Goal: Information Seeking & Learning: Learn about a topic

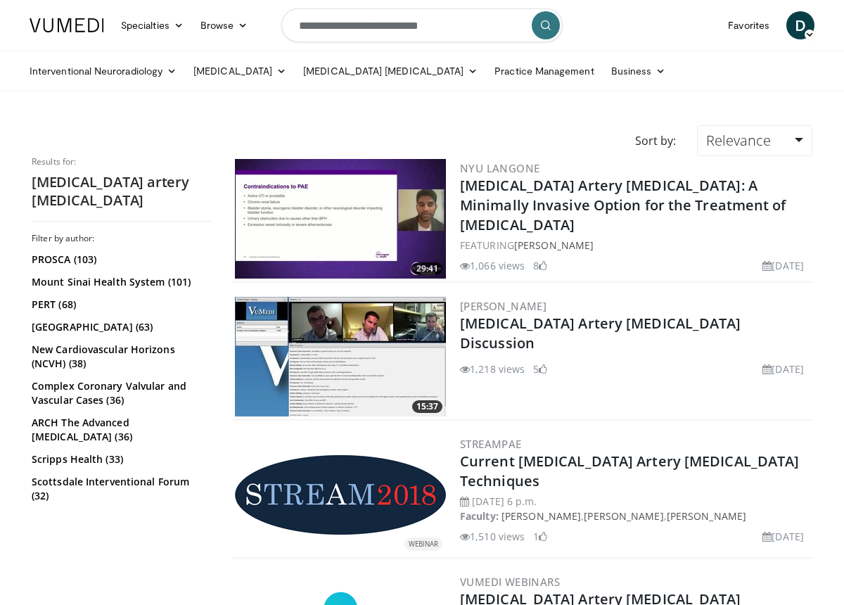
scroll to position [765, 0]
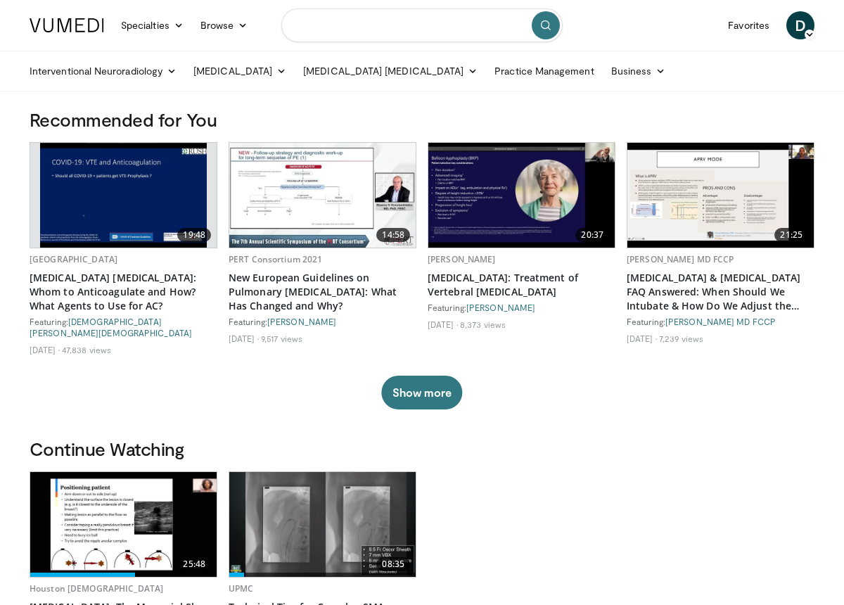
click at [367, 17] on input "Search topics, interventions" at bounding box center [421, 25] width 281 height 34
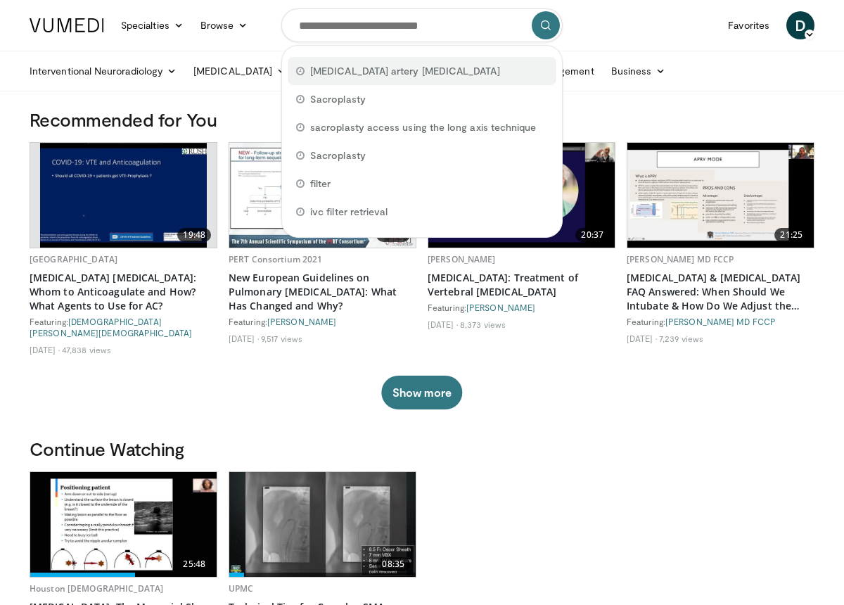
click at [350, 69] on span "[MEDICAL_DATA] artery [MEDICAL_DATA]" at bounding box center [405, 71] width 190 height 14
type input "**********"
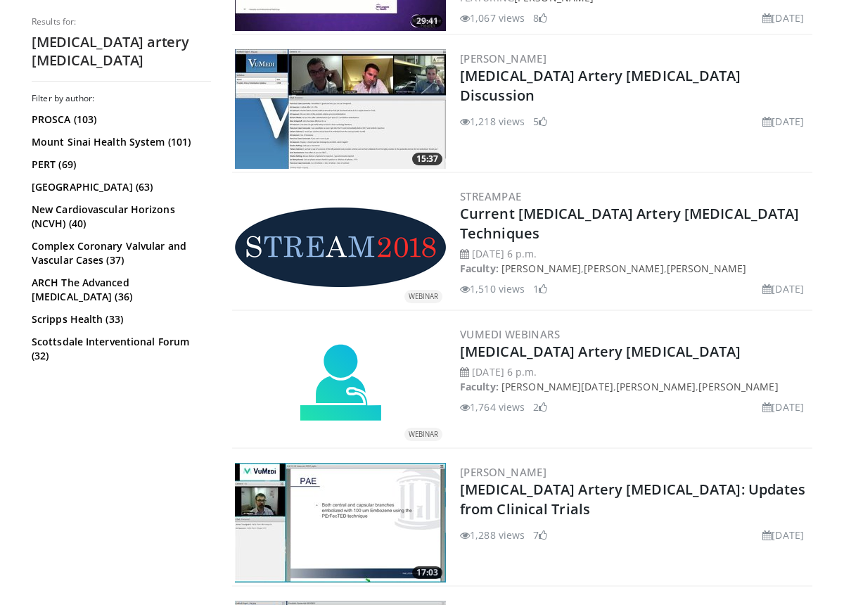
scroll to position [248, 0]
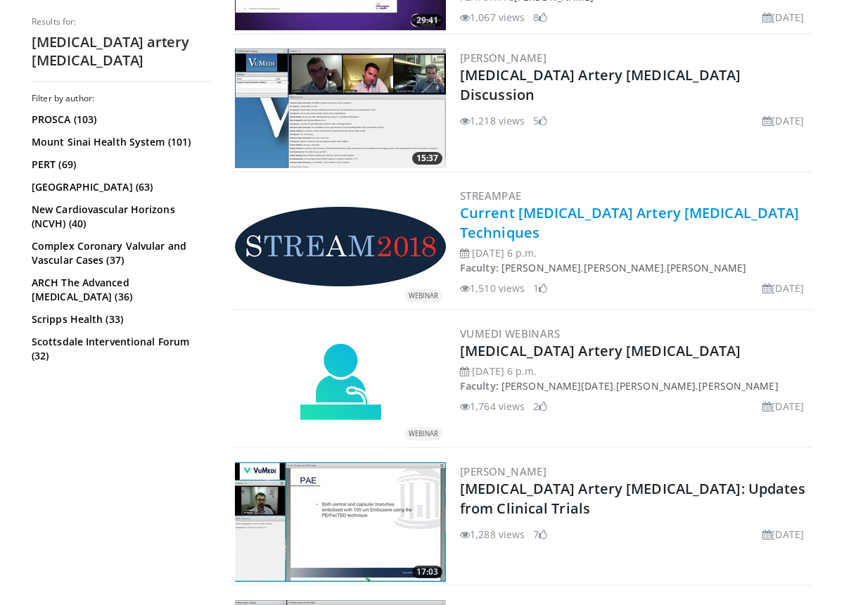
click at [617, 209] on link "Current Prostate Artery Embolization Techniques" at bounding box center [629, 222] width 339 height 39
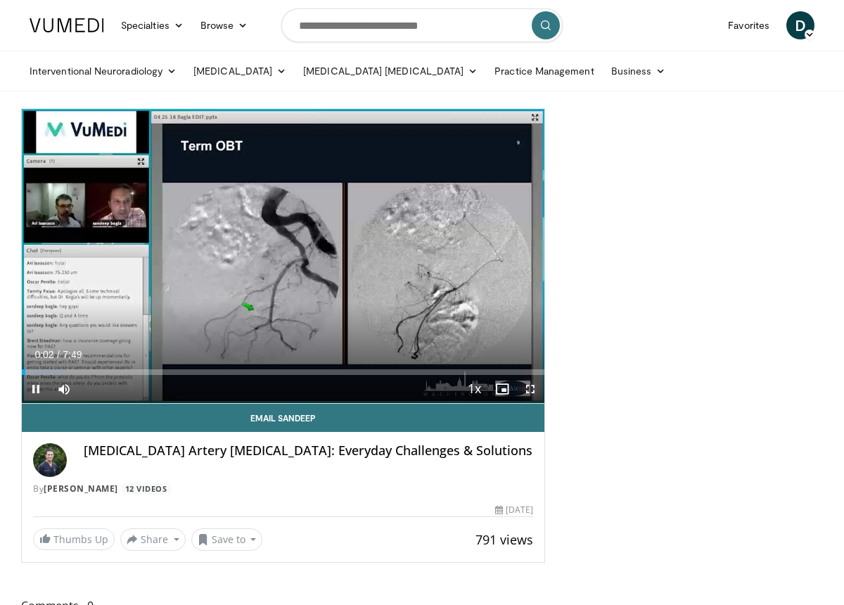
click at [535, 386] on span "Video Player" at bounding box center [531, 389] width 28 height 28
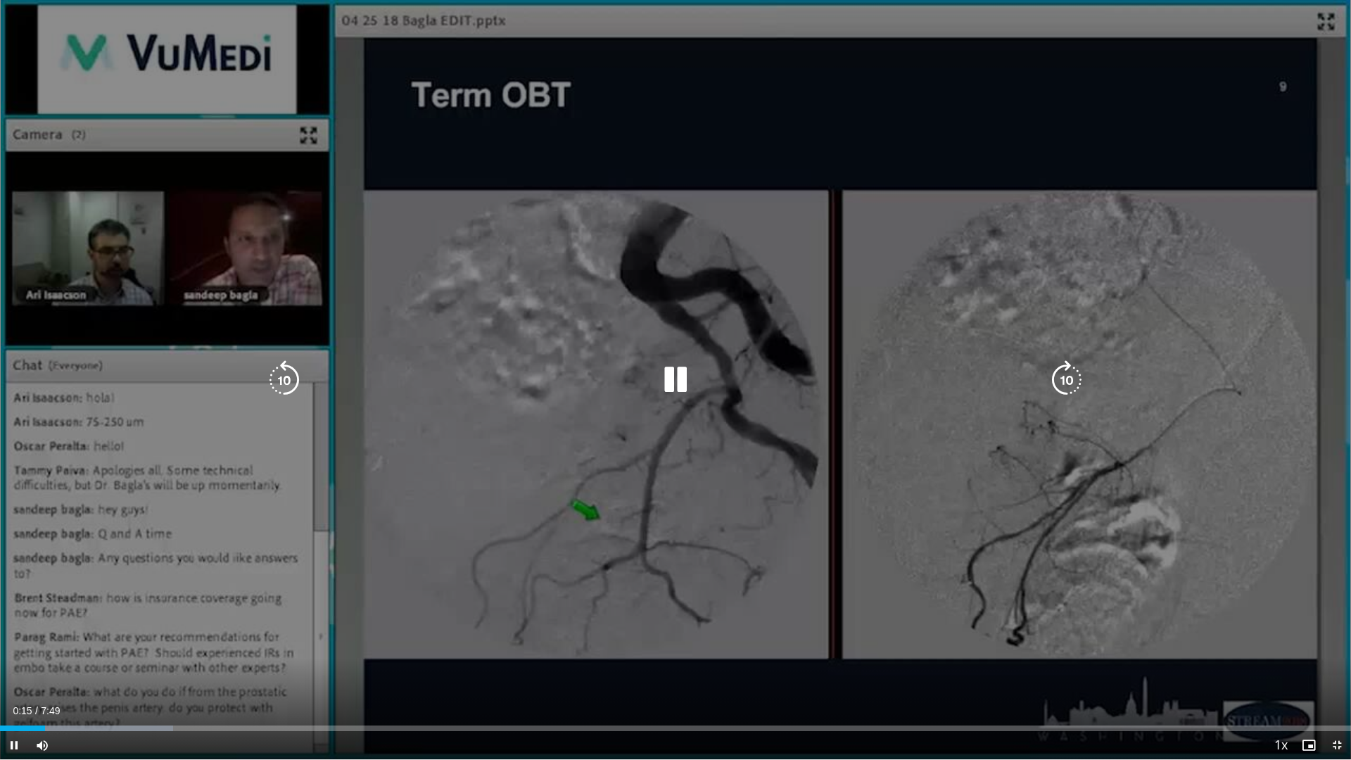
click at [854, 375] on icon "Video Player" at bounding box center [1066, 379] width 39 height 39
click at [854, 377] on icon "Video Player" at bounding box center [1066, 379] width 39 height 39
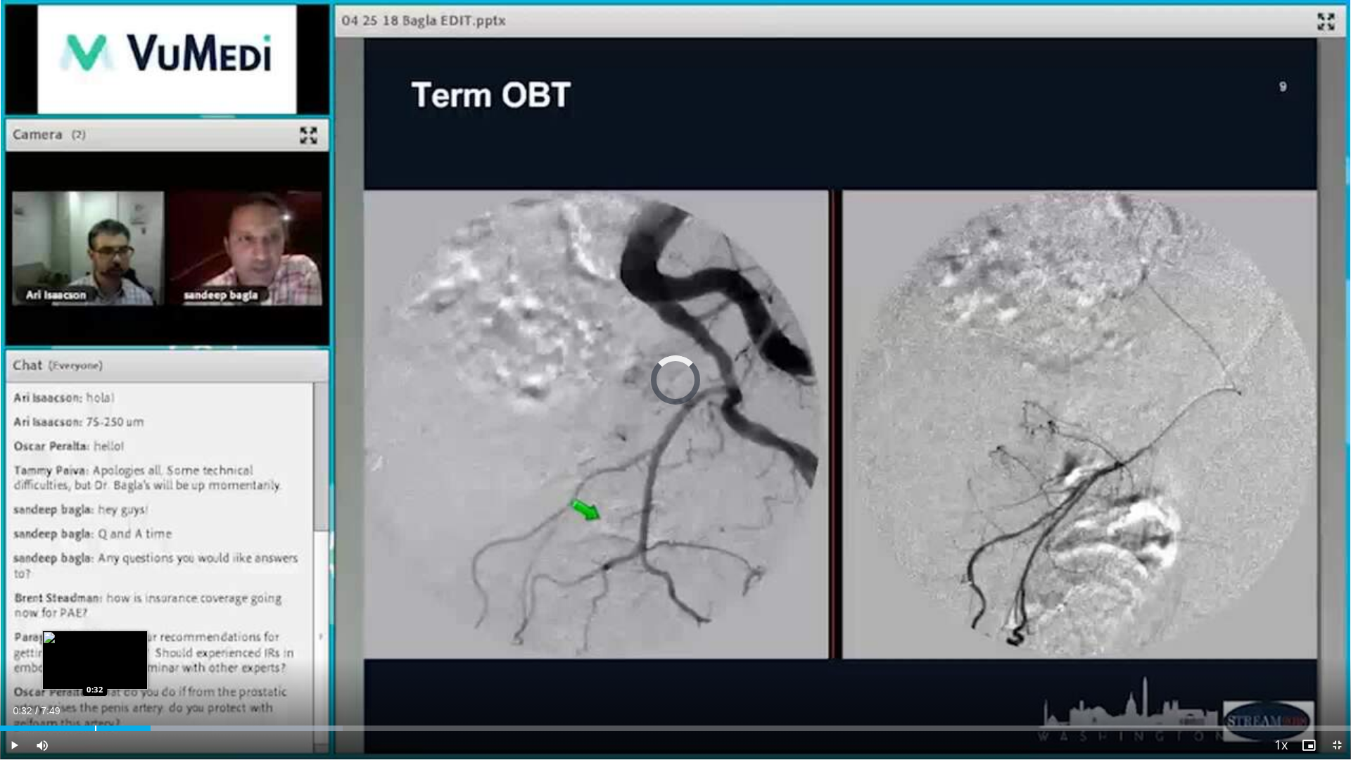
click at [95, 604] on div "Progress Bar" at bounding box center [95, 729] width 1 height 6
click at [854, 604] on span "Video Player" at bounding box center [1309, 745] width 28 height 28
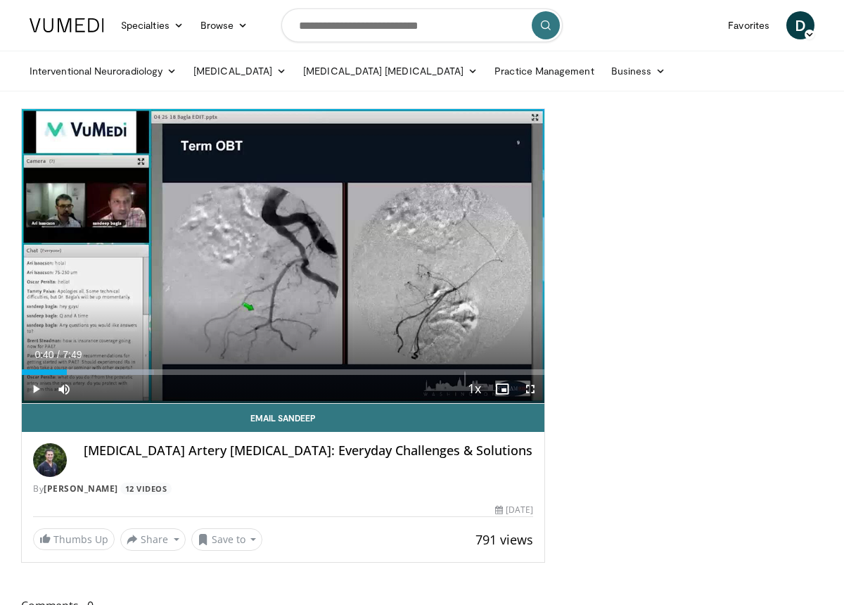
click at [30, 381] on span "Video Player" at bounding box center [36, 389] width 28 height 28
click at [532, 386] on span "Video Player" at bounding box center [531, 389] width 28 height 28
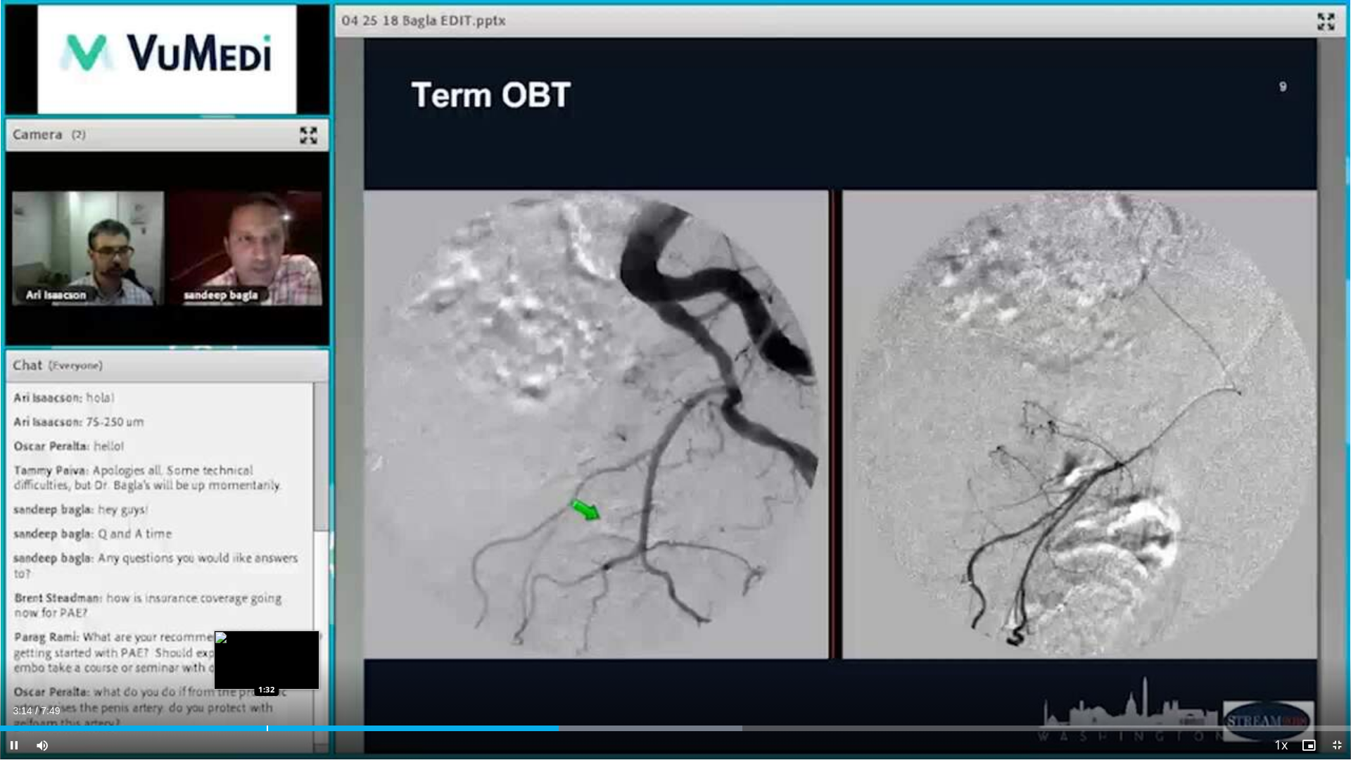
click at [267, 604] on div "Progress Bar" at bounding box center [267, 729] width 1 height 6
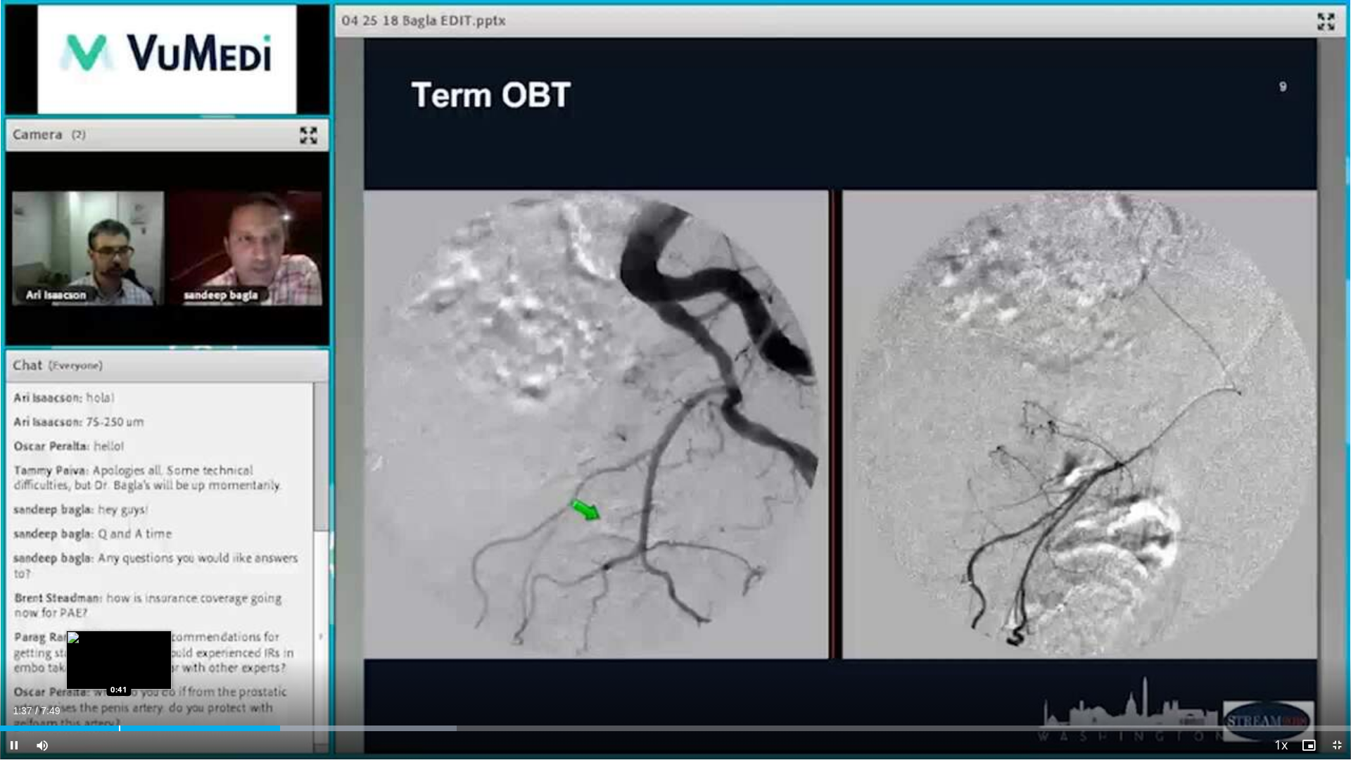
click at [120, 604] on div "Progress Bar" at bounding box center [119, 729] width 1 height 6
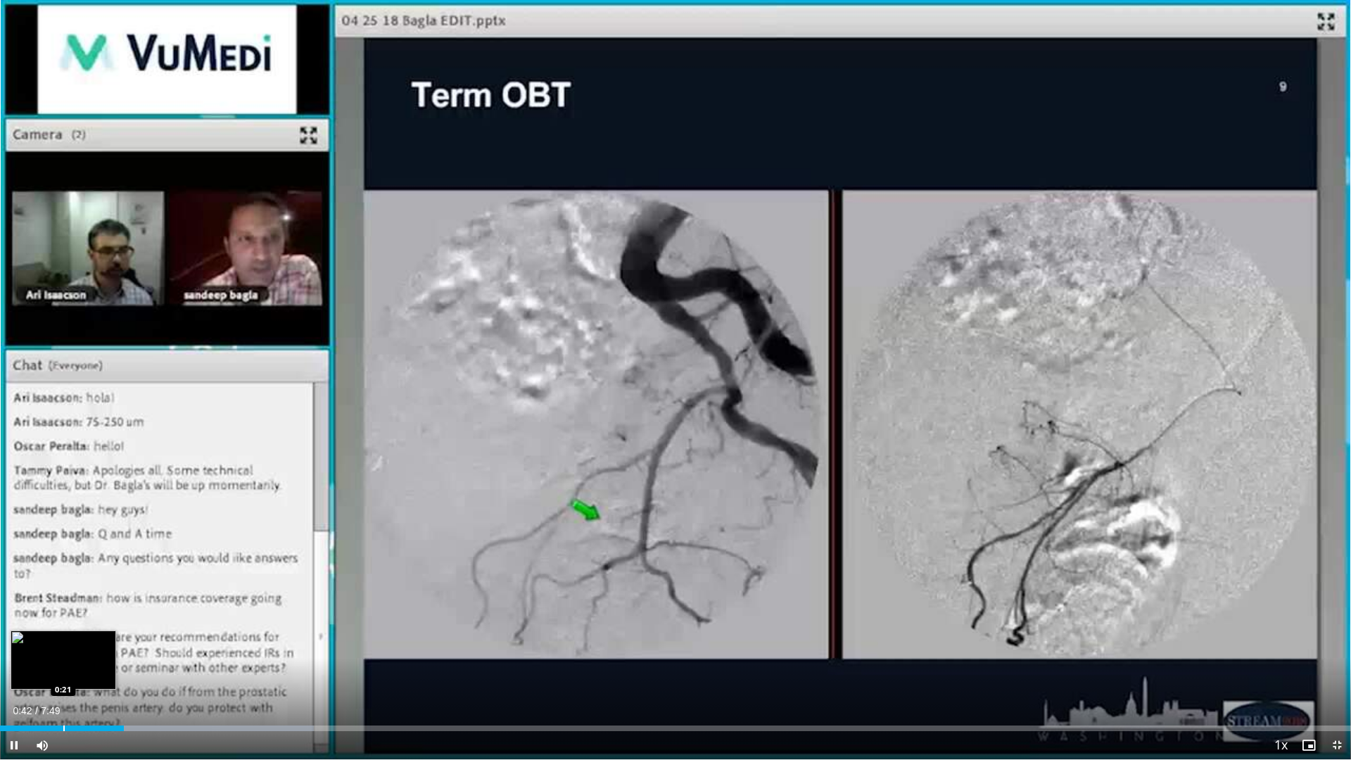
click at [63, 604] on div "Loaded : 23.24% 0:42 0:21" at bounding box center [675, 724] width 1351 height 13
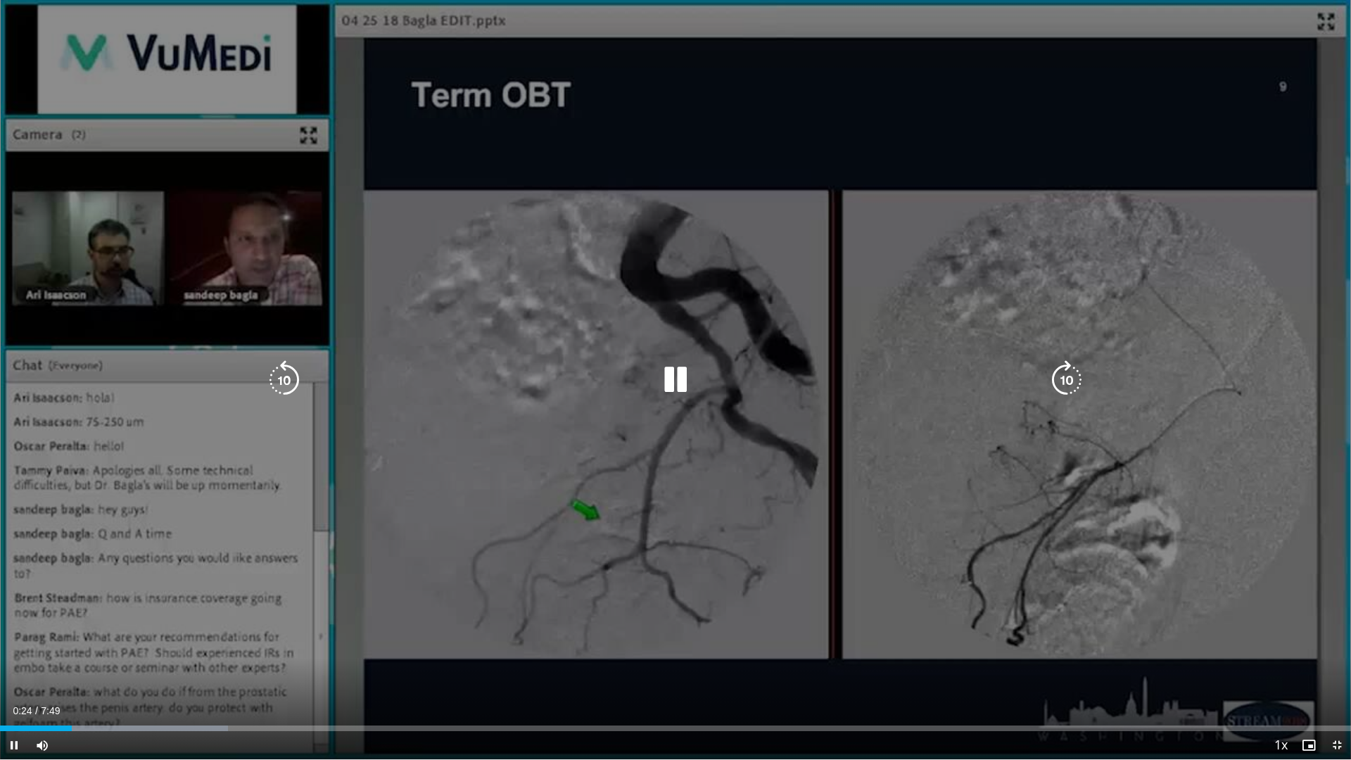
click at [854, 372] on icon "Video Player" at bounding box center [1066, 379] width 39 height 39
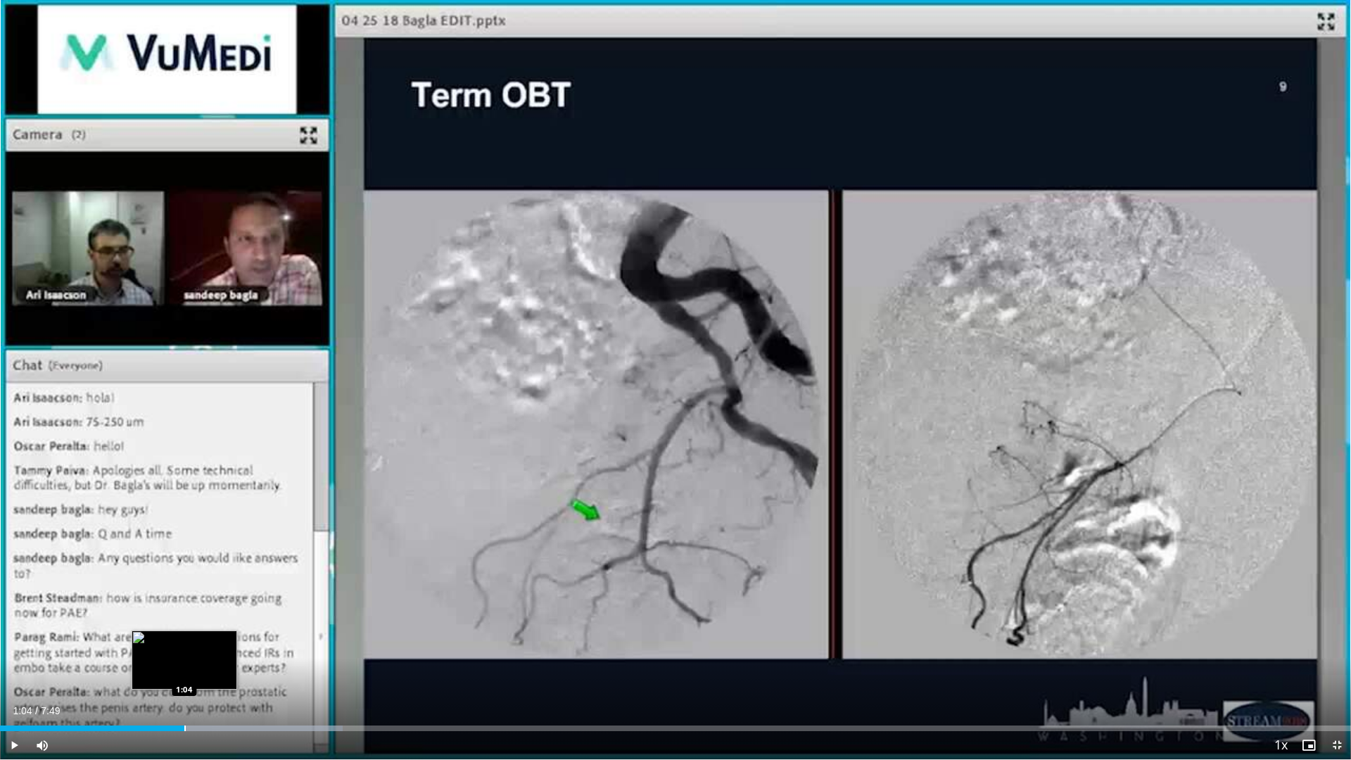
click at [184, 604] on div "Progress Bar" at bounding box center [184, 729] width 1 height 6
click at [201, 604] on div "Progress Bar" at bounding box center [199, 729] width 1 height 6
click at [237, 604] on div "Progress Bar" at bounding box center [246, 729] width 250 height 6
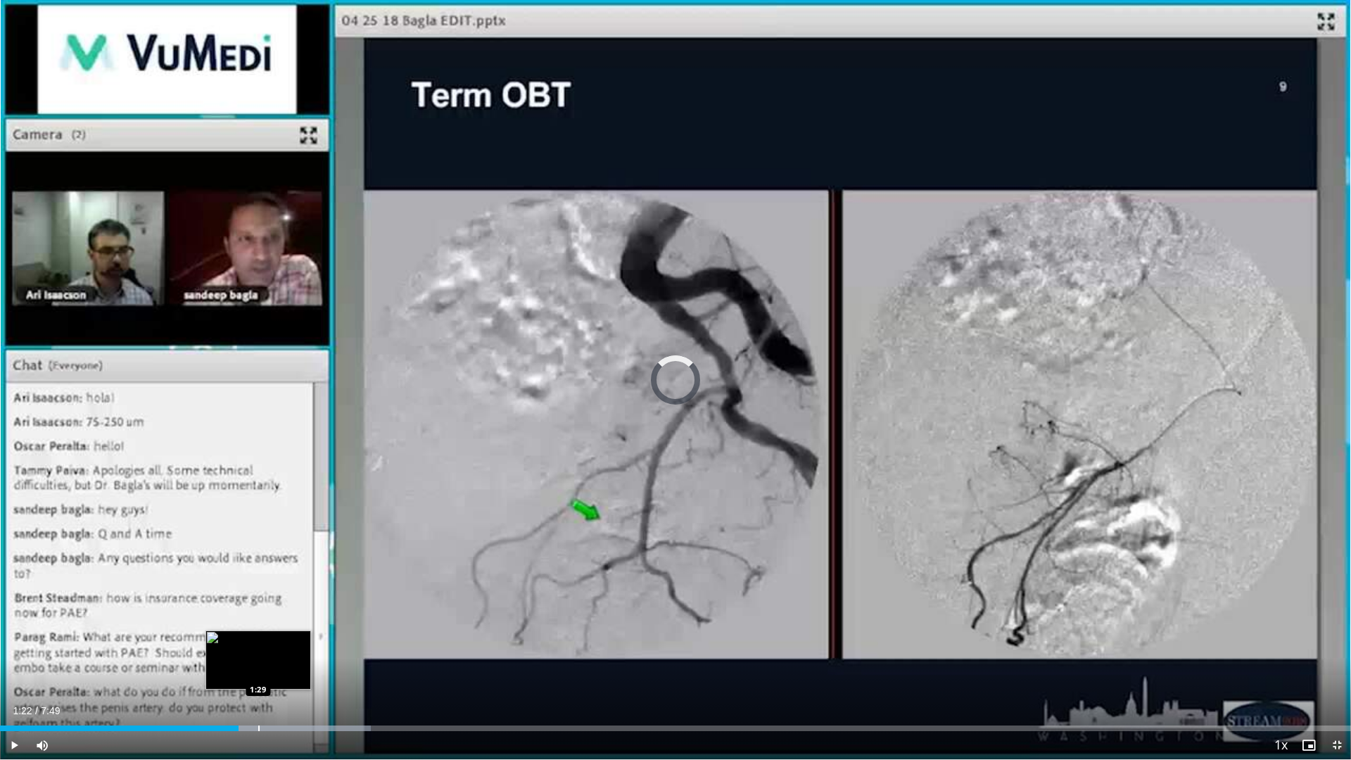
click at [260, 604] on div "Progress Bar" at bounding box center [262, 729] width 218 height 6
click at [276, 604] on div "Progress Bar" at bounding box center [274, 729] width 1 height 6
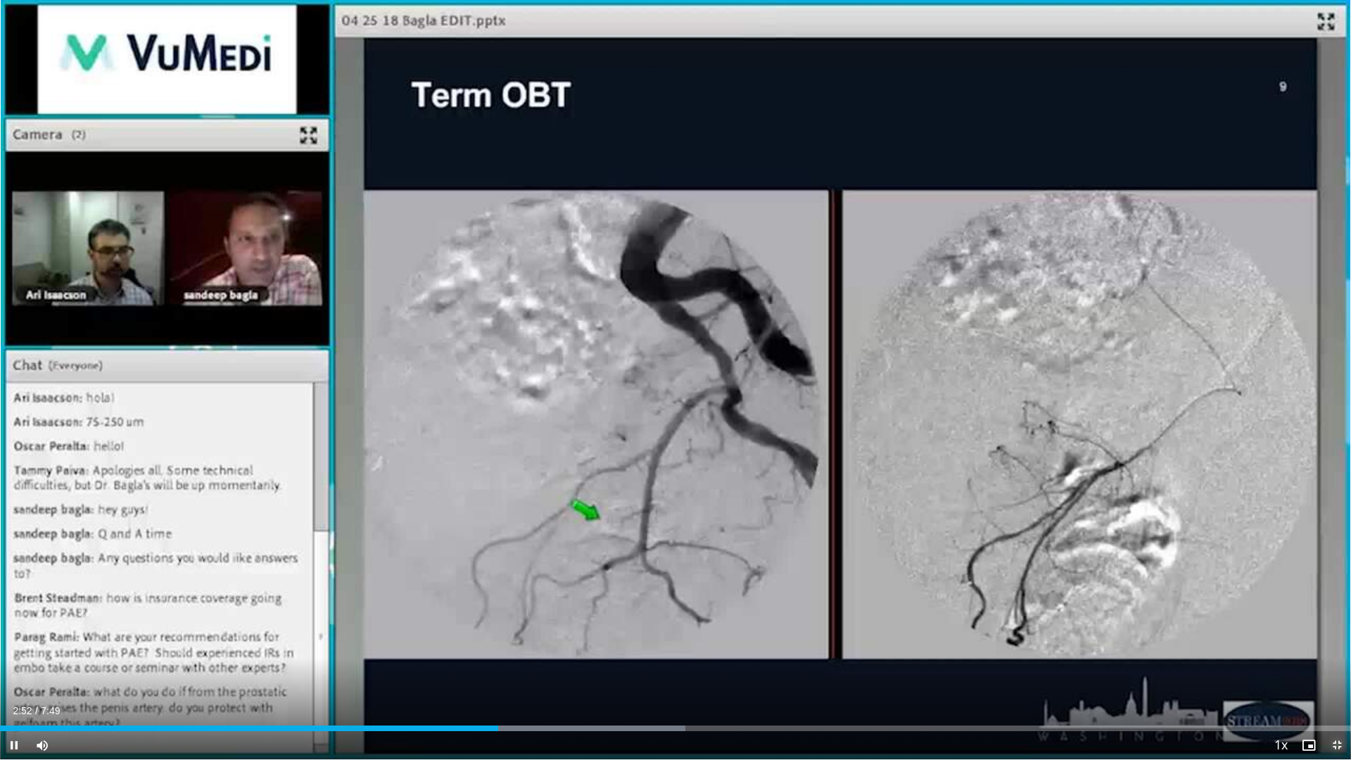
click at [854, 604] on span "Video Player" at bounding box center [1337, 745] width 28 height 28
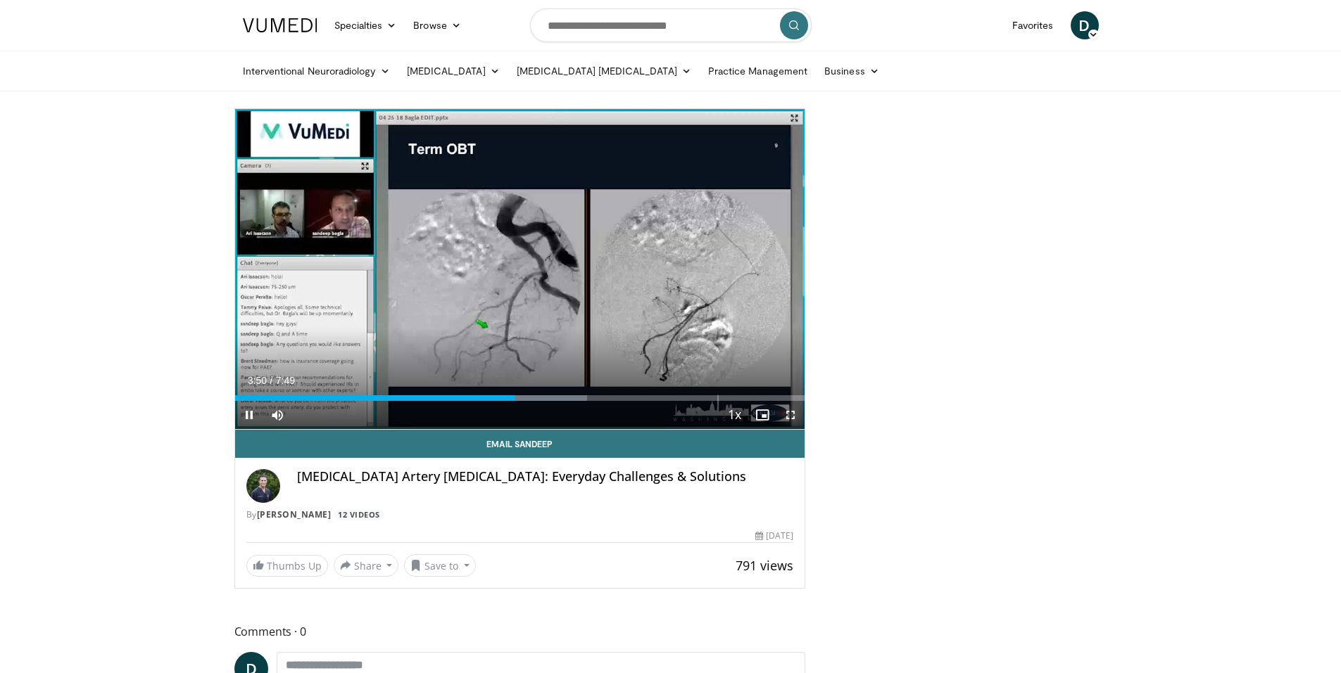
click at [792, 415] on span "Video Player" at bounding box center [790, 415] width 28 height 28
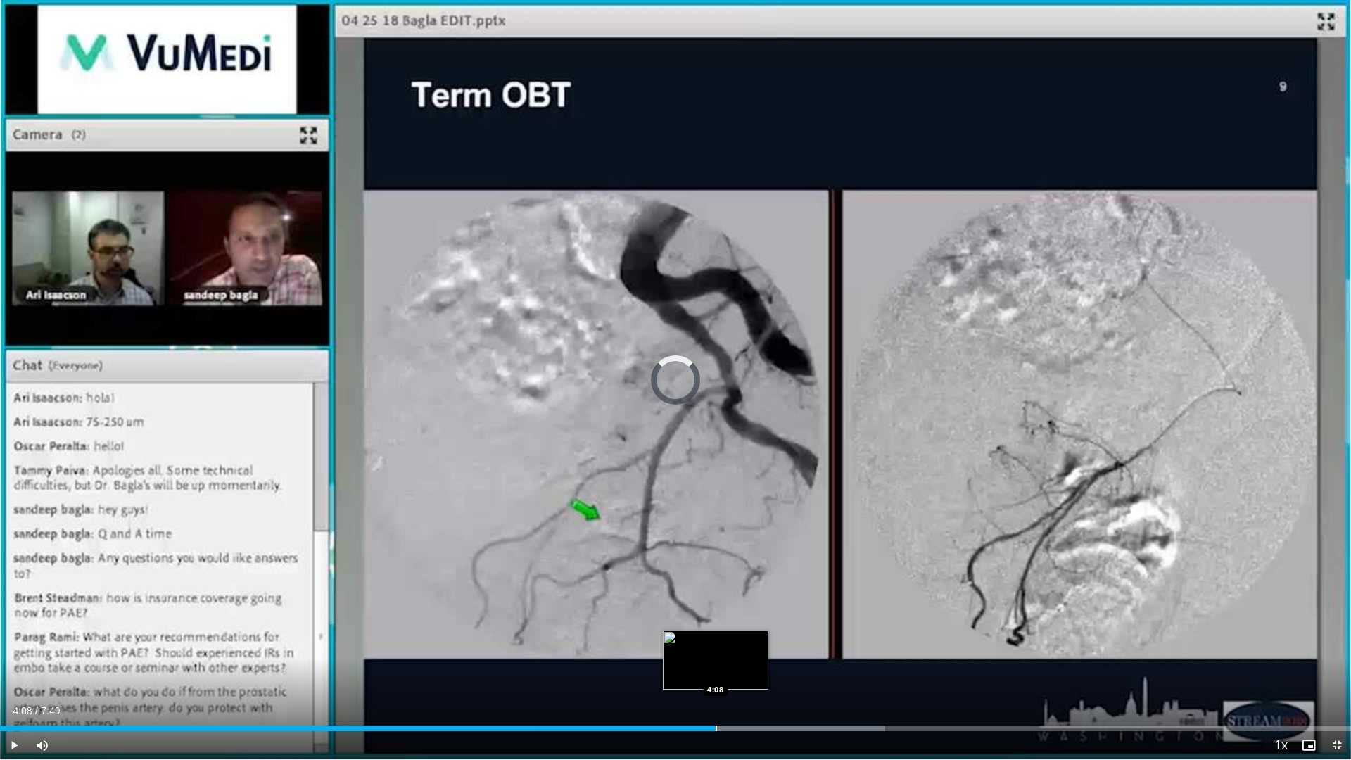
click at [716, 604] on div "Progress Bar" at bounding box center [716, 729] width 1 height 6
click at [750, 604] on div "Progress Bar" at bounding box center [749, 729] width 1 height 6
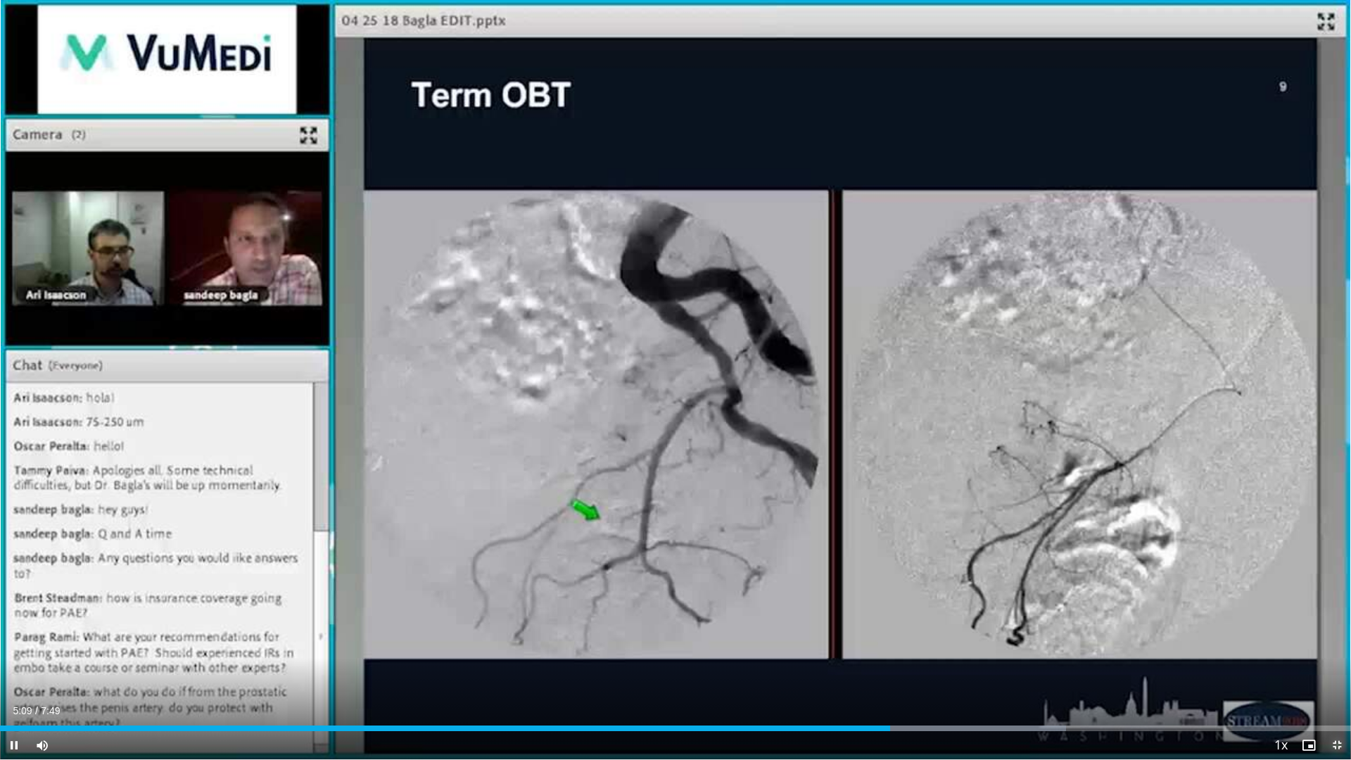
click at [854, 604] on span "Video Player" at bounding box center [1337, 745] width 28 height 28
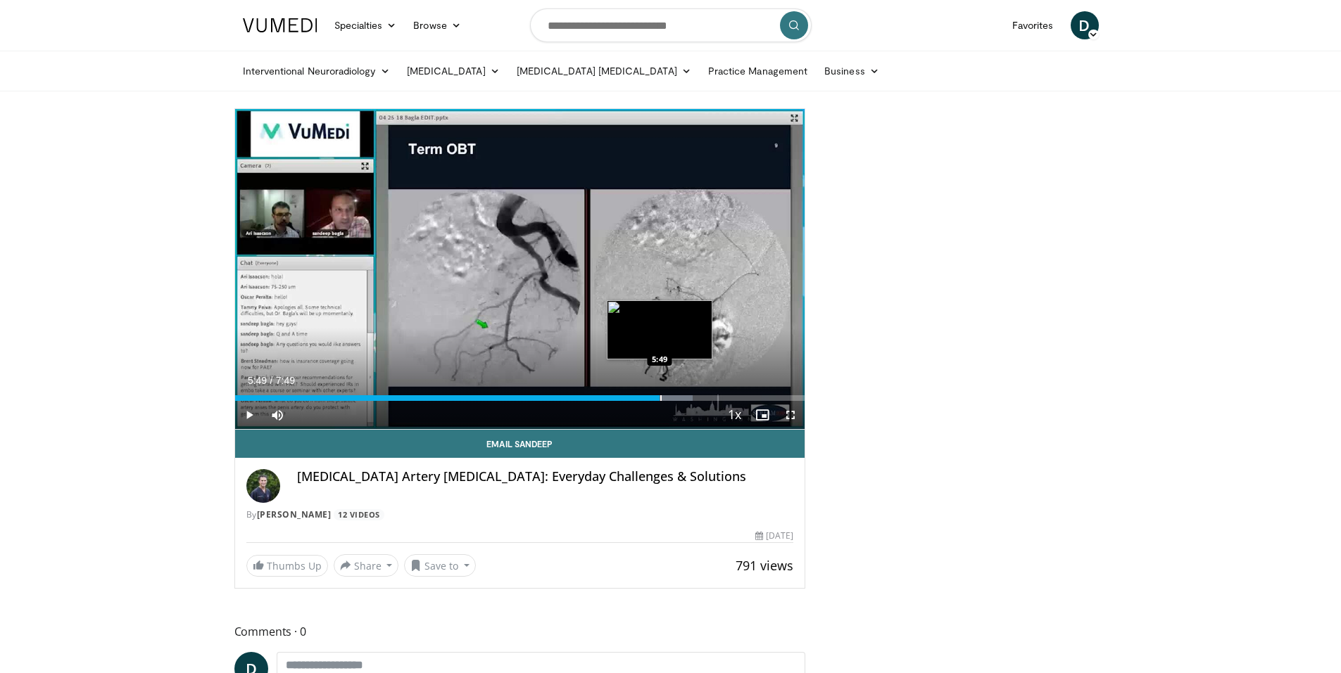
click at [660, 395] on div "Progress Bar" at bounding box center [660, 398] width 1 height 6
click at [649, 395] on div "Progress Bar" at bounding box center [649, 398] width 1 height 6
click at [703, 400] on div "Progress Bar" at bounding box center [702, 398] width 1 height 6
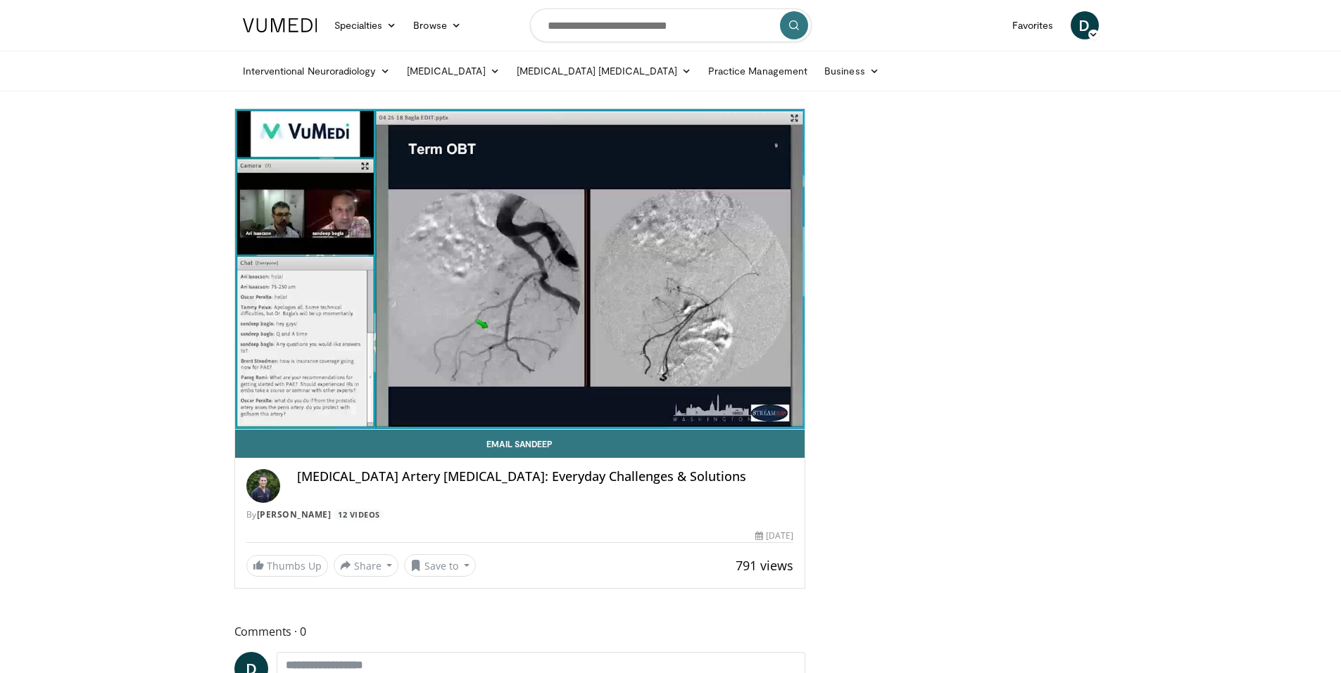
click at [277, 37] on link at bounding box center [279, 25] width 91 height 39
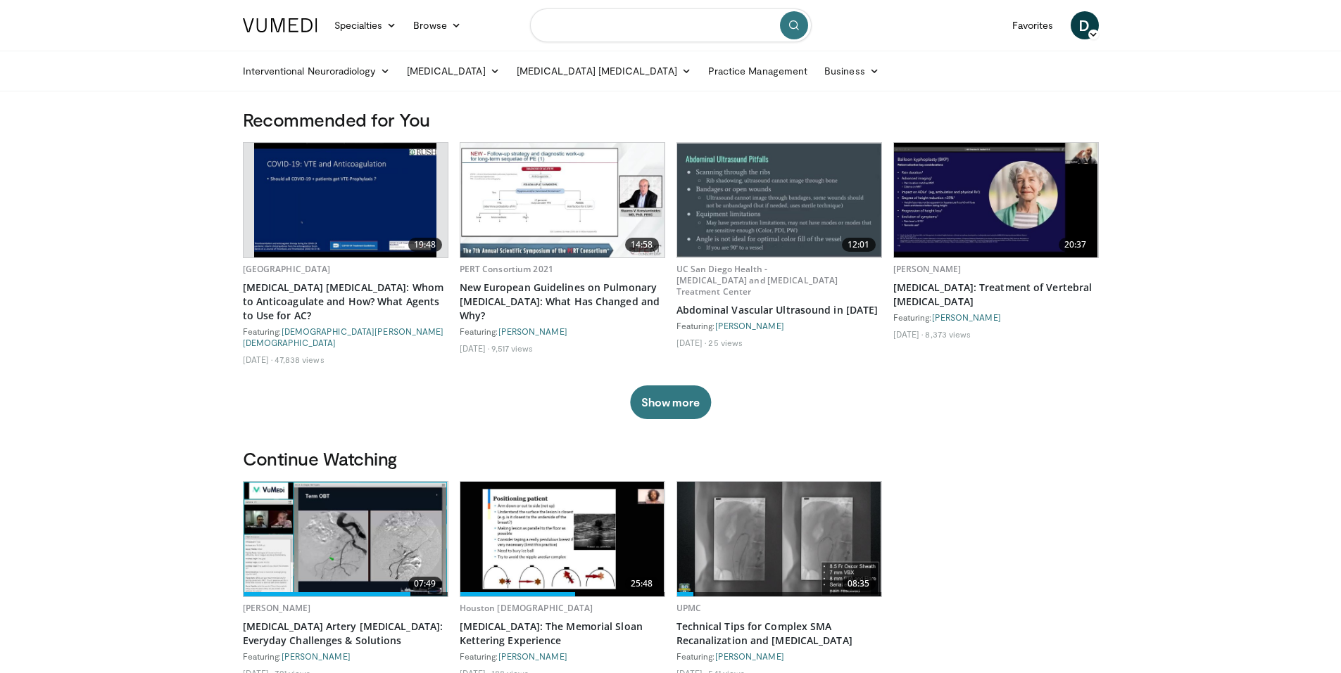
click at [608, 22] on input "Search topics, interventions" at bounding box center [670, 25] width 281 height 34
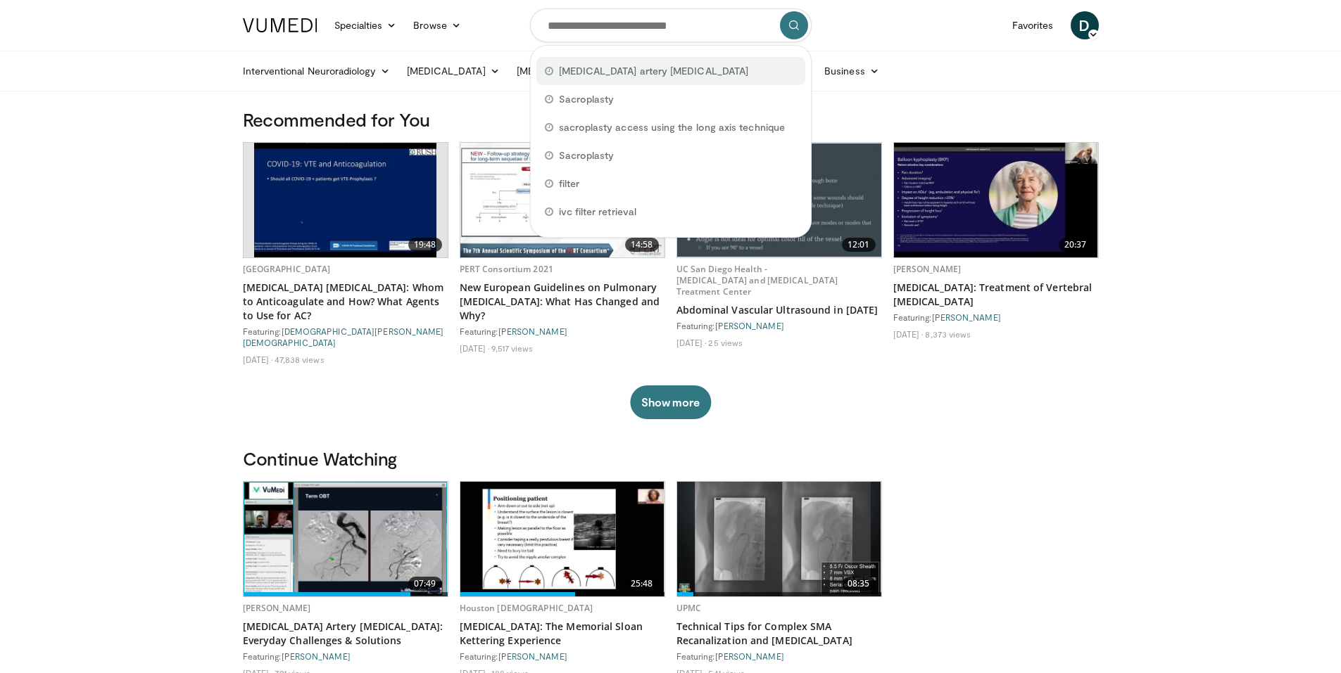
click at [600, 69] on span "[MEDICAL_DATA] artery [MEDICAL_DATA]" at bounding box center [654, 71] width 190 height 14
type input "**********"
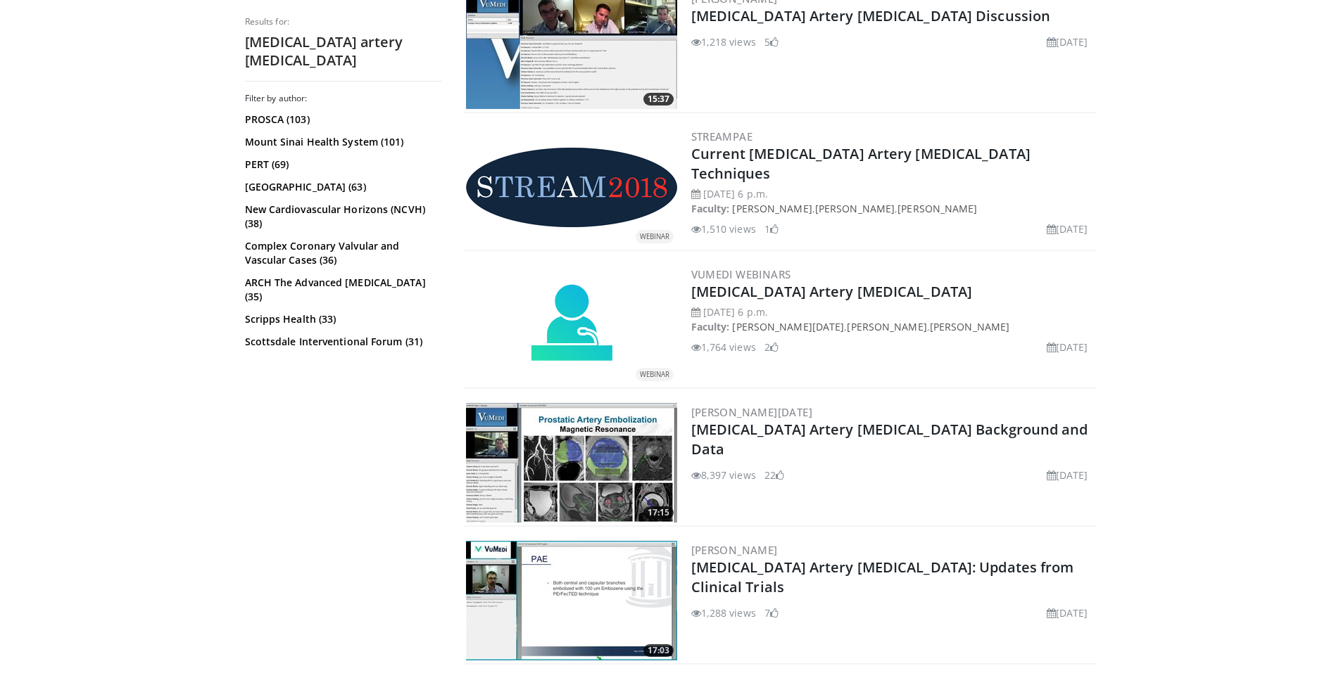
scroll to position [352, 0]
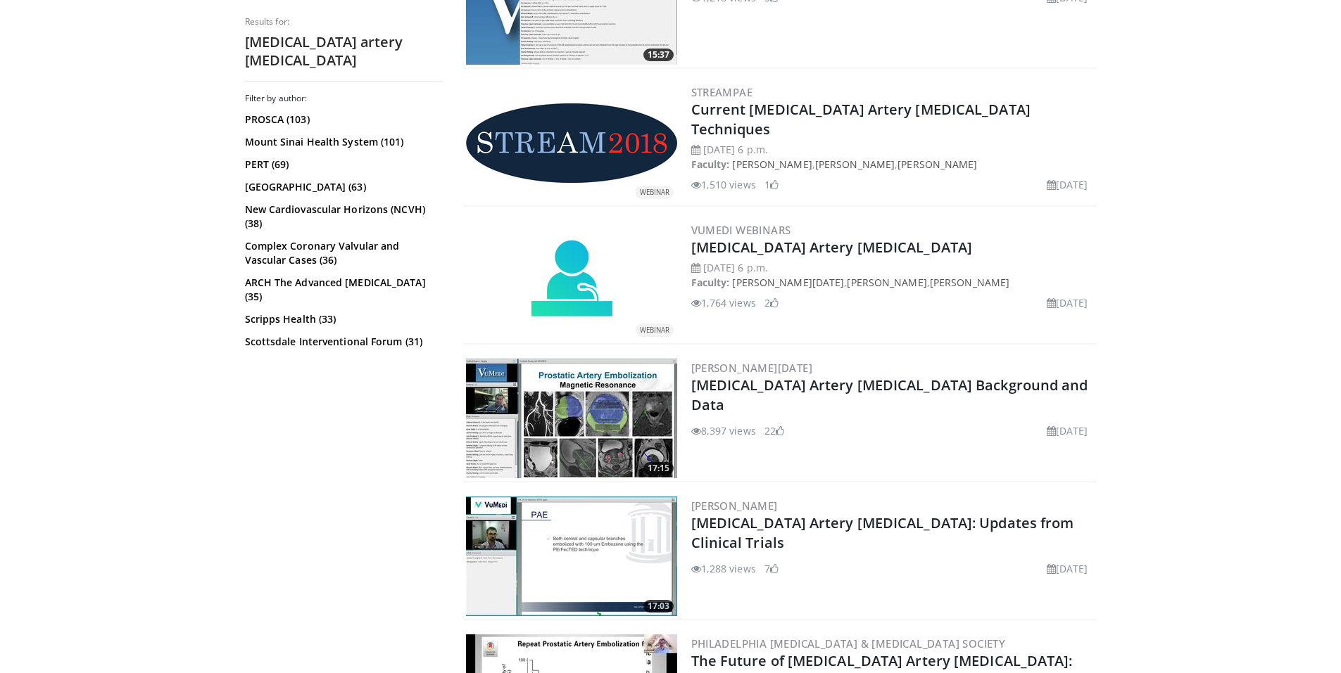
click at [597, 142] on img at bounding box center [571, 143] width 211 height 80
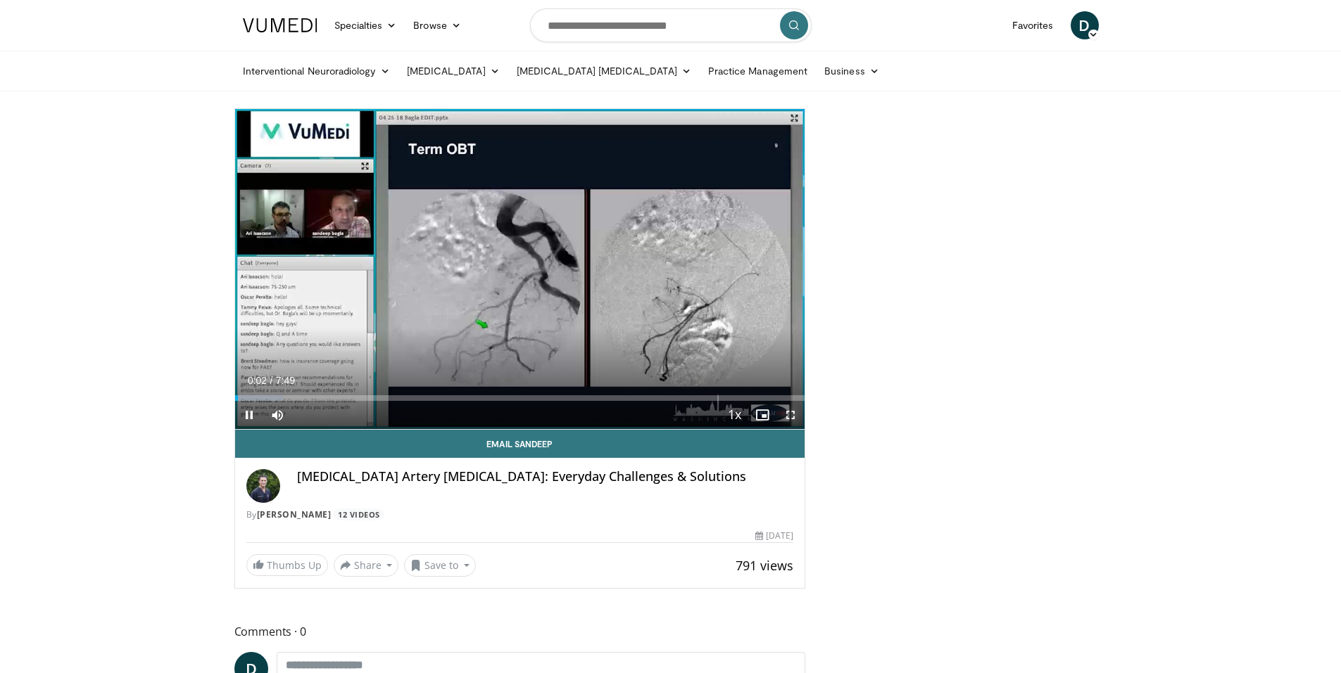
click at [800, 406] on span "Video Player" at bounding box center [790, 415] width 28 height 28
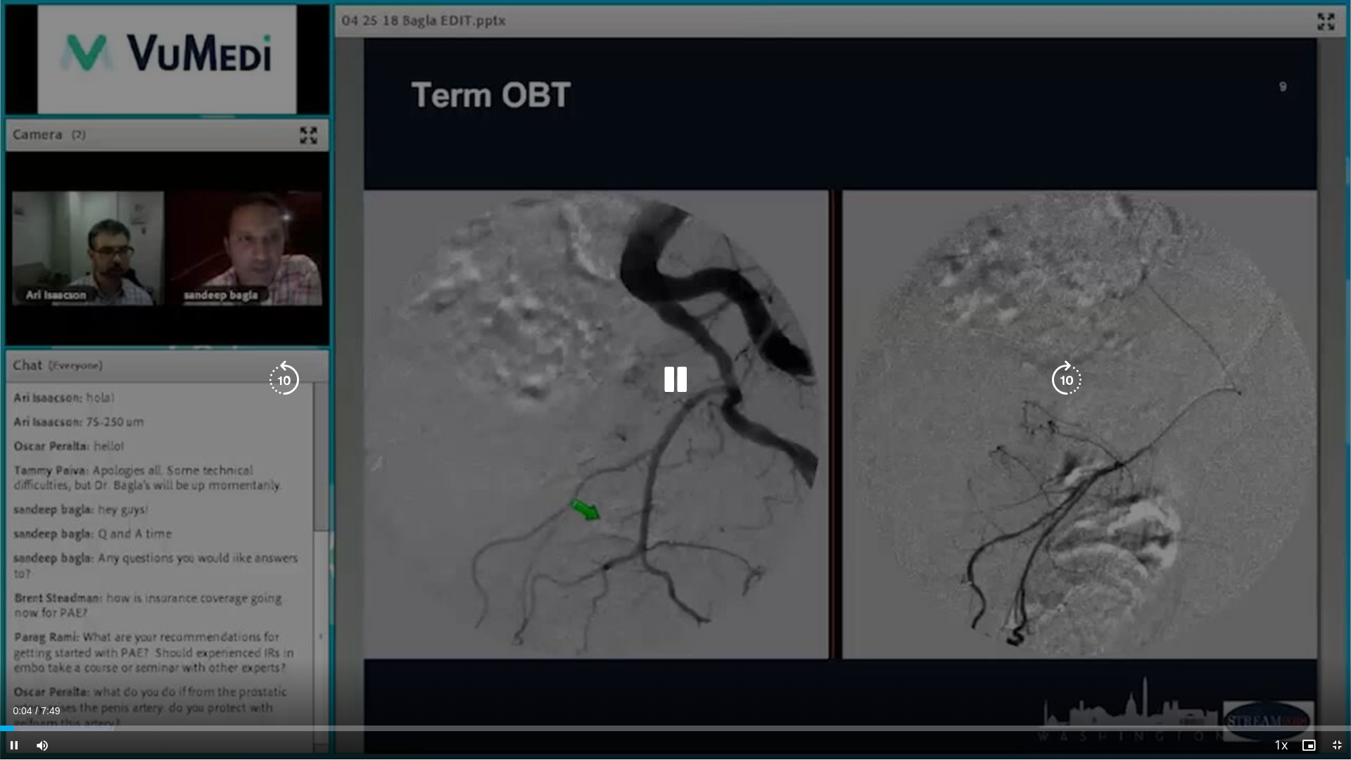
click at [1077, 379] on icon "Video Player" at bounding box center [1066, 379] width 39 height 39
click at [1067, 379] on div "20 seconds Tap to unmute" at bounding box center [675, 379] width 1351 height 759
click at [1068, 376] on icon "Video Player" at bounding box center [1066, 379] width 39 height 39
click at [647, 372] on div "Video Player" at bounding box center [675, 380] width 811 height 28
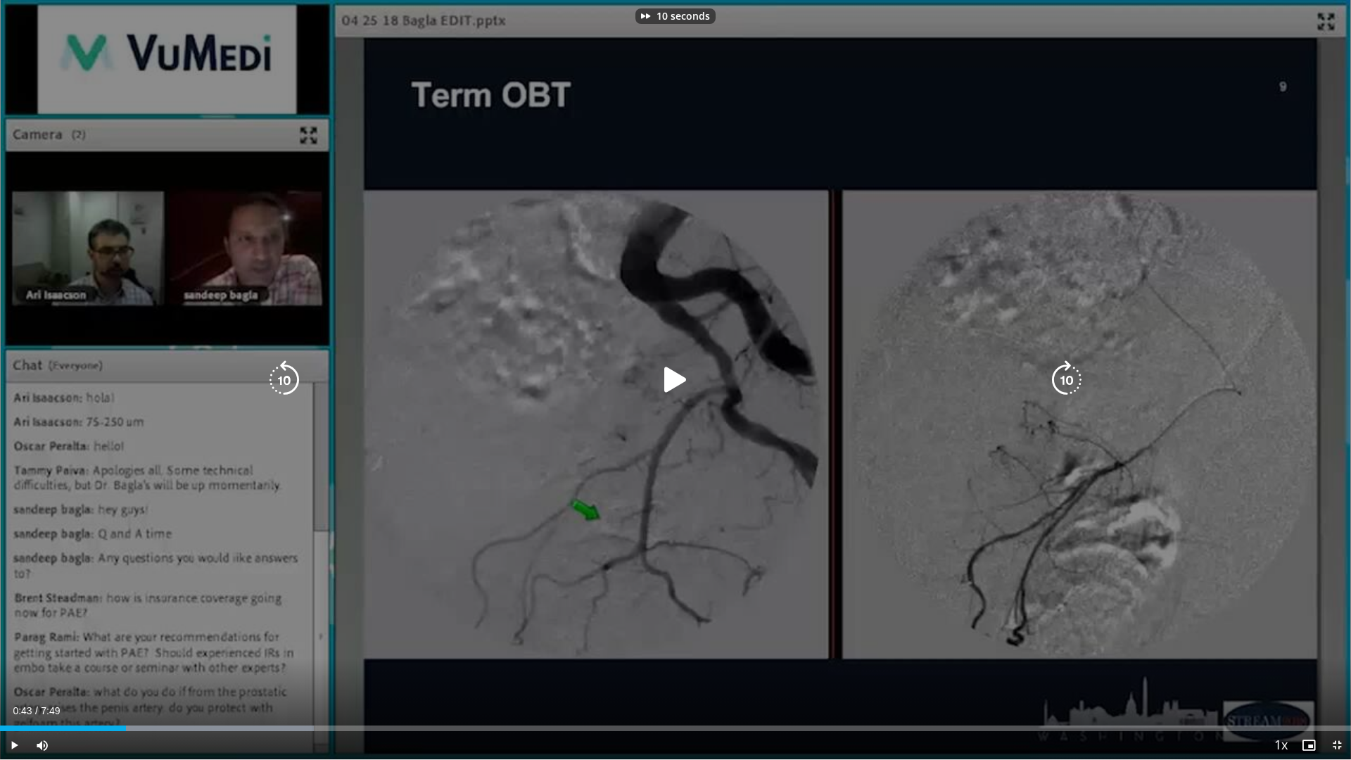
click at [662, 372] on icon "Video Player" at bounding box center [675, 379] width 39 height 39
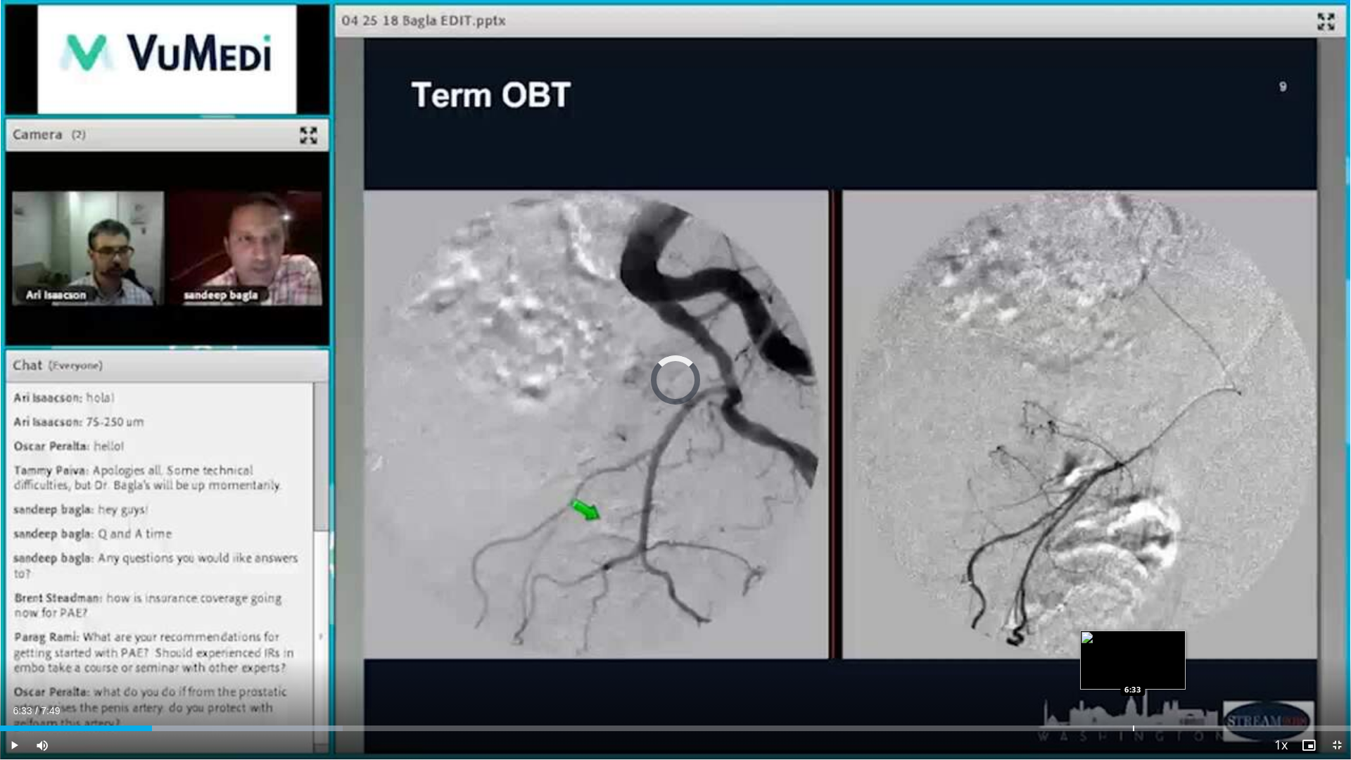
click at [1133, 673] on div "Progress Bar" at bounding box center [1133, 729] width 1 height 6
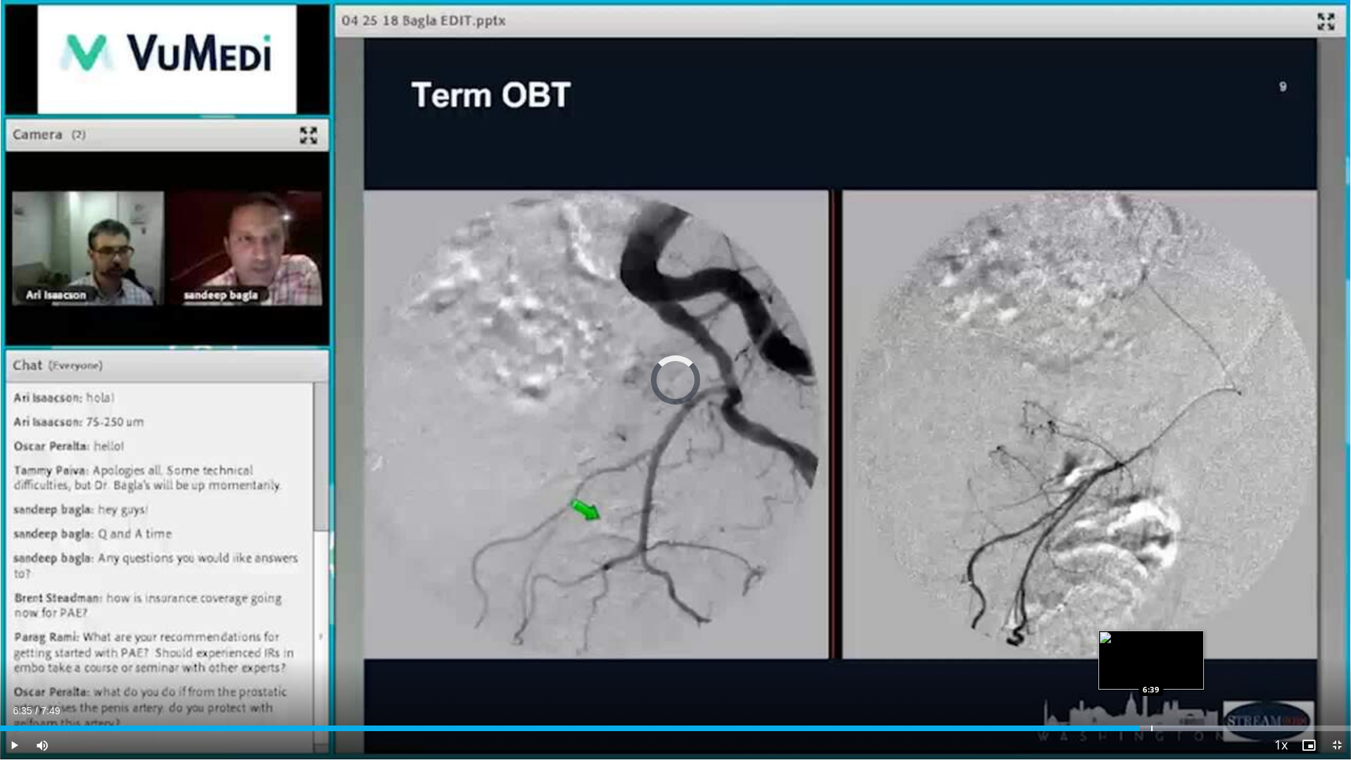
click at [1151, 673] on div "Progress Bar" at bounding box center [1151, 729] width 1 height 6
click at [1195, 673] on div "Loaded : 100.00% 6:47 6:55" at bounding box center [675, 724] width 1351 height 13
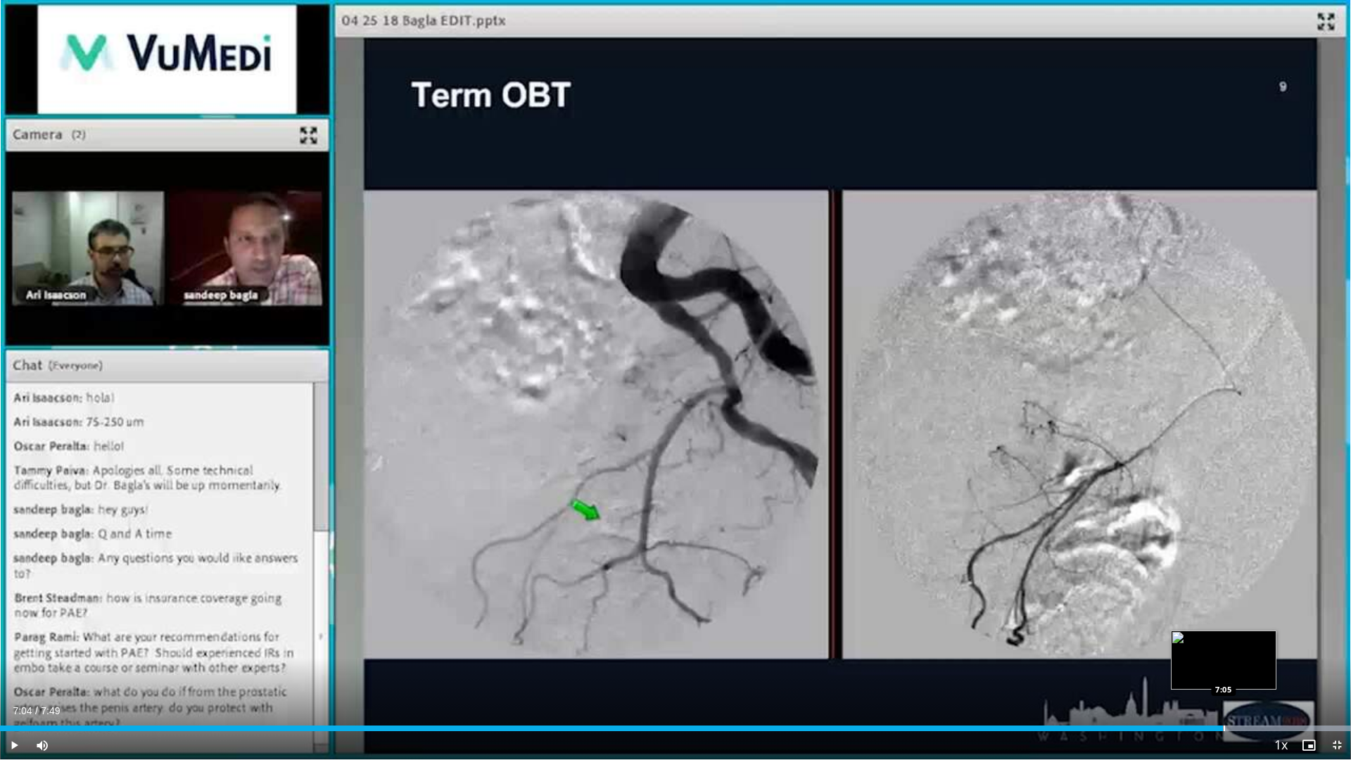
click at [1223, 673] on div "Loaded : 100.00% 7:01 7:05" at bounding box center [675, 724] width 1351 height 13
click at [1338, 673] on span "Video Player" at bounding box center [1337, 745] width 28 height 28
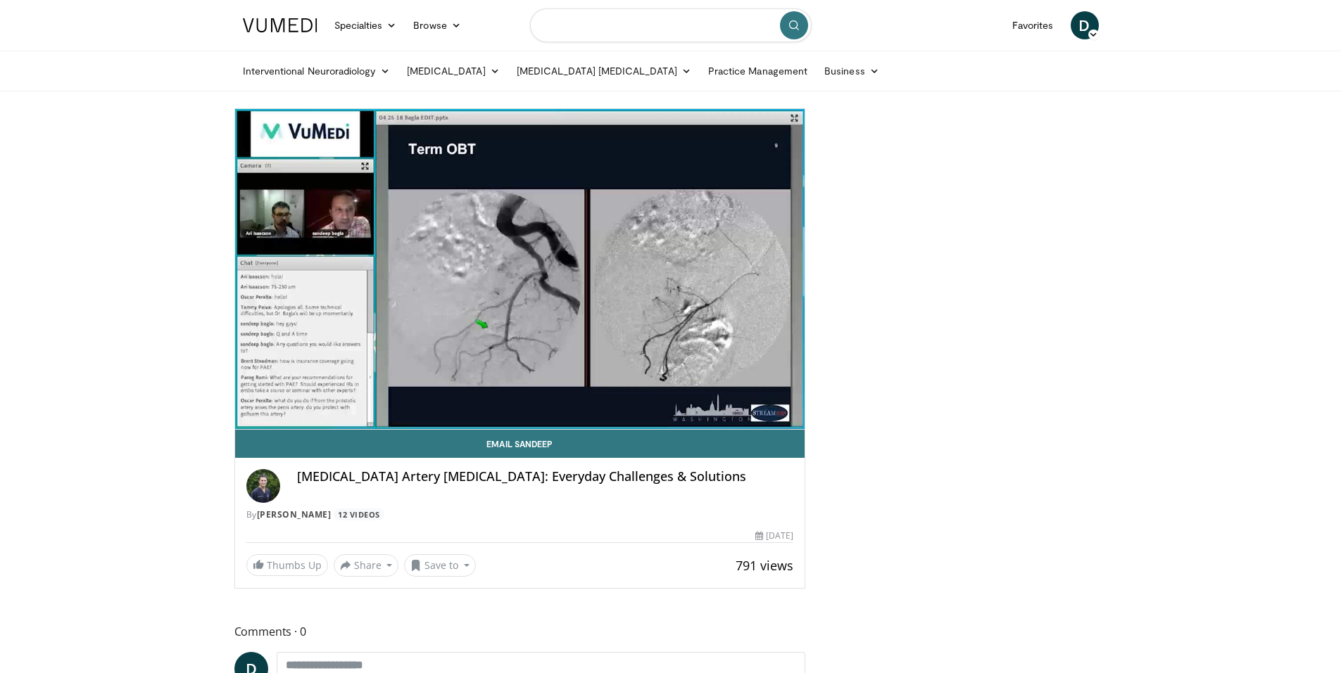
click at [664, 15] on input "Search topics, interventions" at bounding box center [670, 25] width 281 height 34
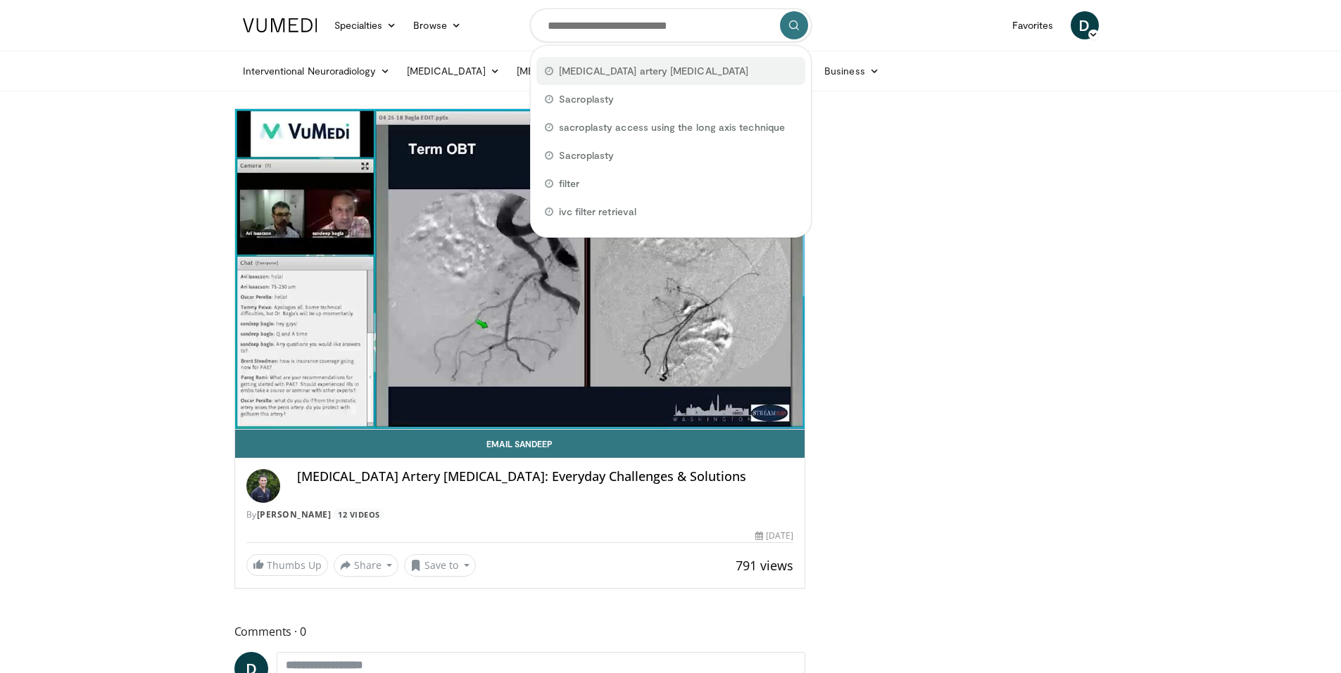
click at [618, 72] on span "[MEDICAL_DATA] artery [MEDICAL_DATA]" at bounding box center [654, 71] width 190 height 14
type input "**********"
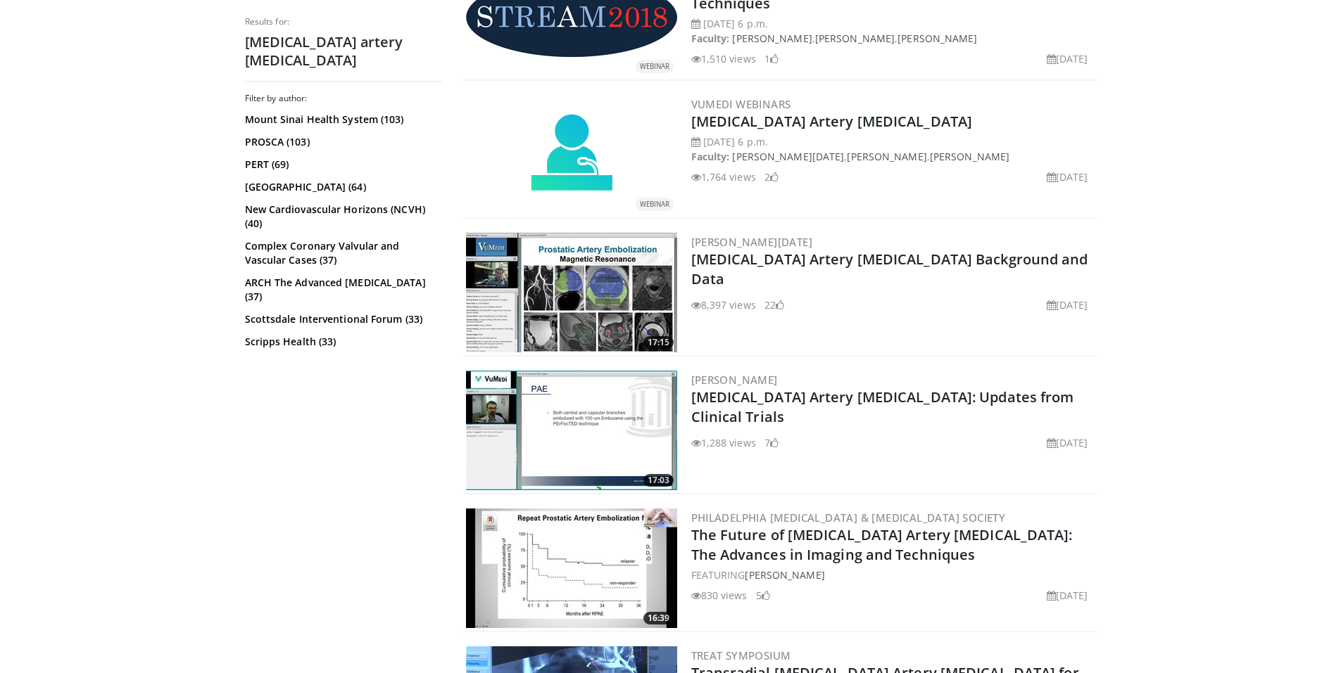
scroll to position [493, 0]
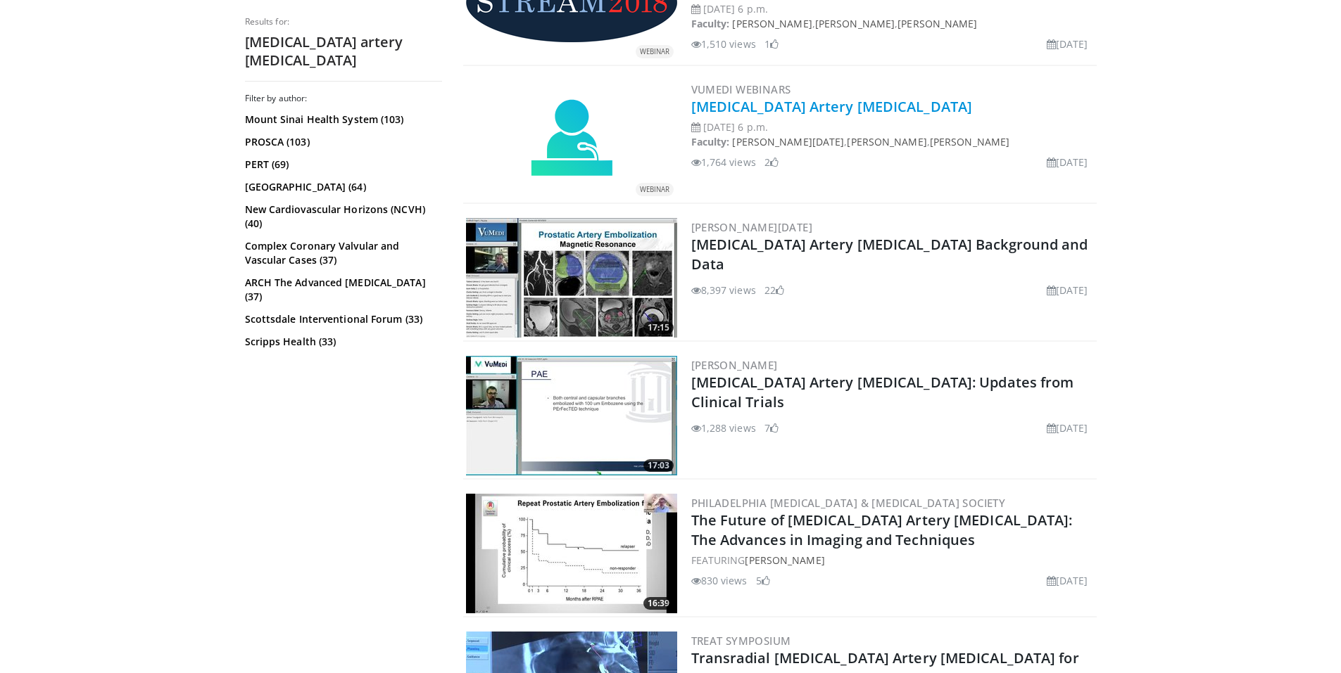
click at [781, 109] on link "[MEDICAL_DATA] Artery [MEDICAL_DATA]" at bounding box center [831, 106] width 281 height 19
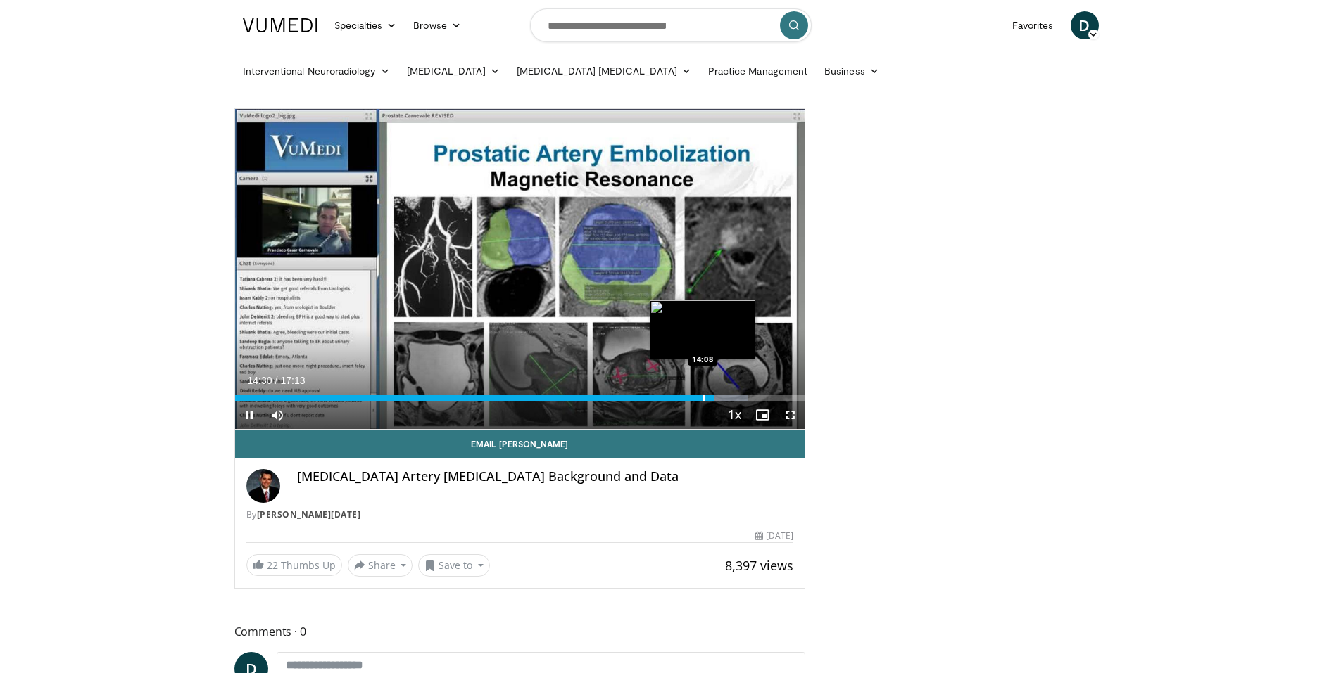
click at [703, 400] on div "Progress Bar" at bounding box center [703, 398] width 1 height 6
click at [689, 394] on div "Loaded : 90.78% 14:12 13:45" at bounding box center [520, 394] width 570 height 13
click at [678, 397] on div "Progress Bar" at bounding box center [678, 398] width 1 height 6
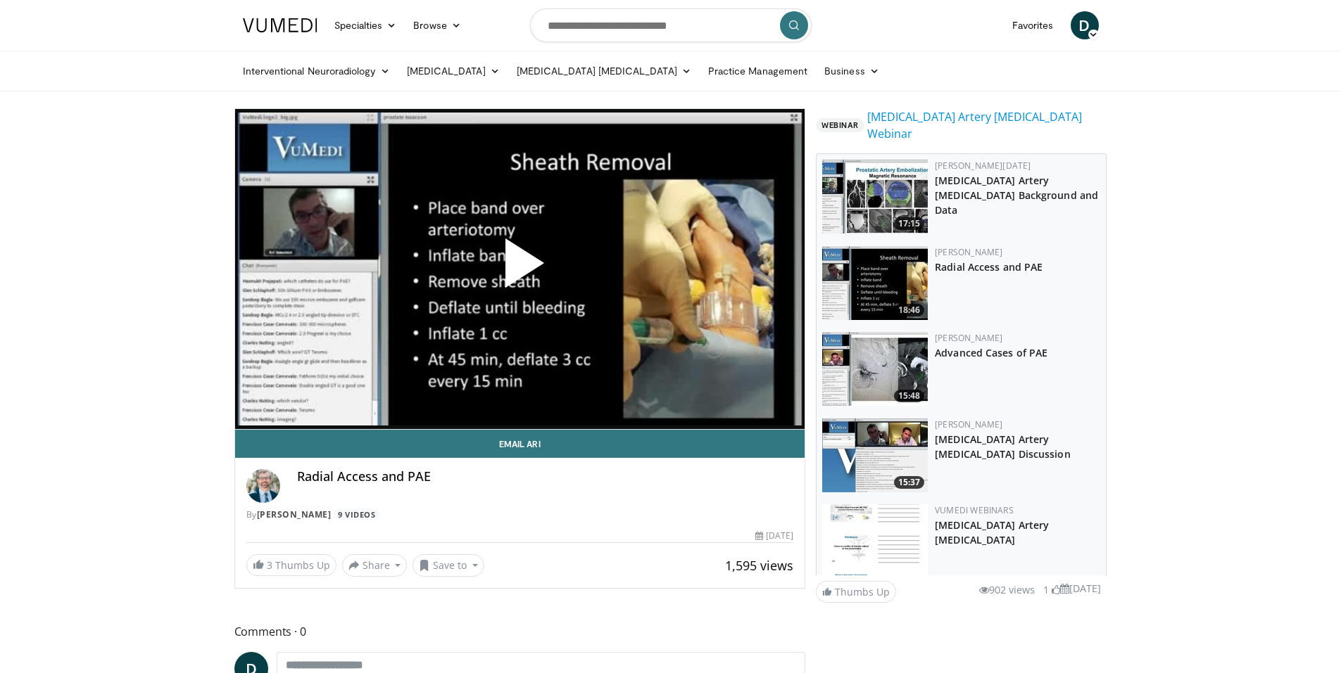
click at [519, 269] on span "Video Player" at bounding box center [519, 269] width 0 height 0
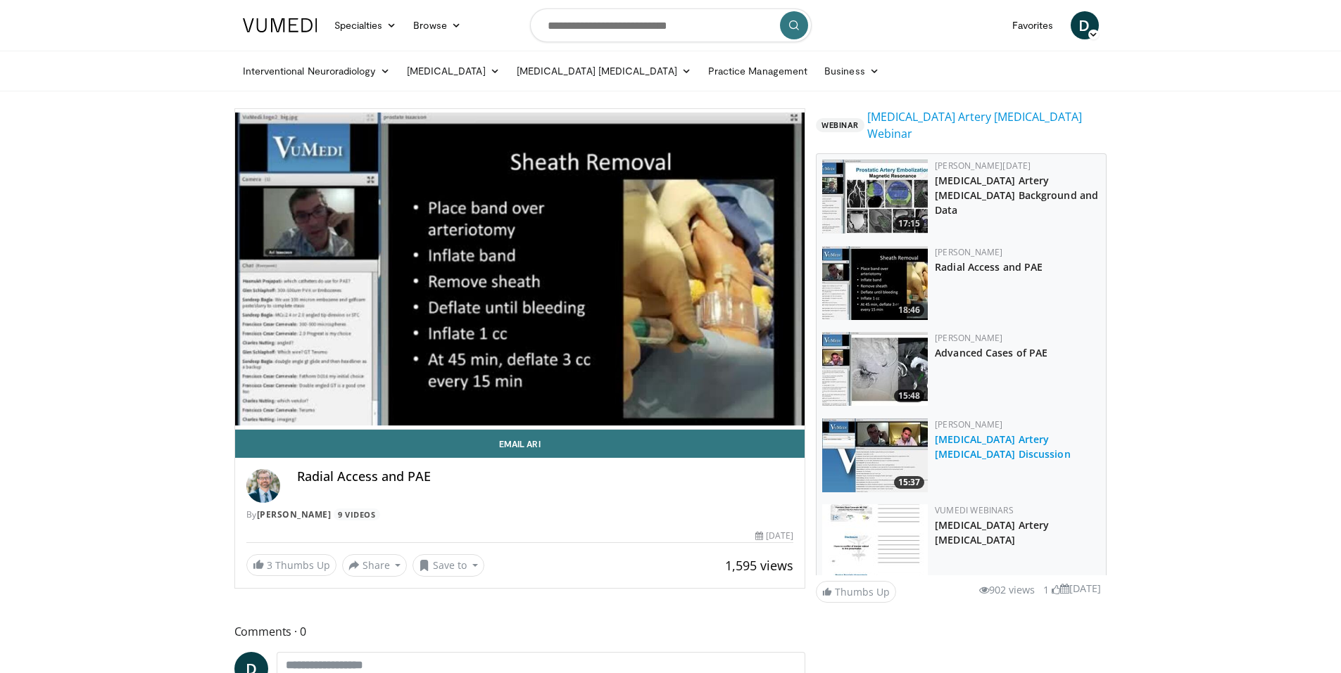
click at [998, 433] on link "[MEDICAL_DATA] Artery [MEDICAL_DATA] Discussion" at bounding box center [1003, 447] width 136 height 28
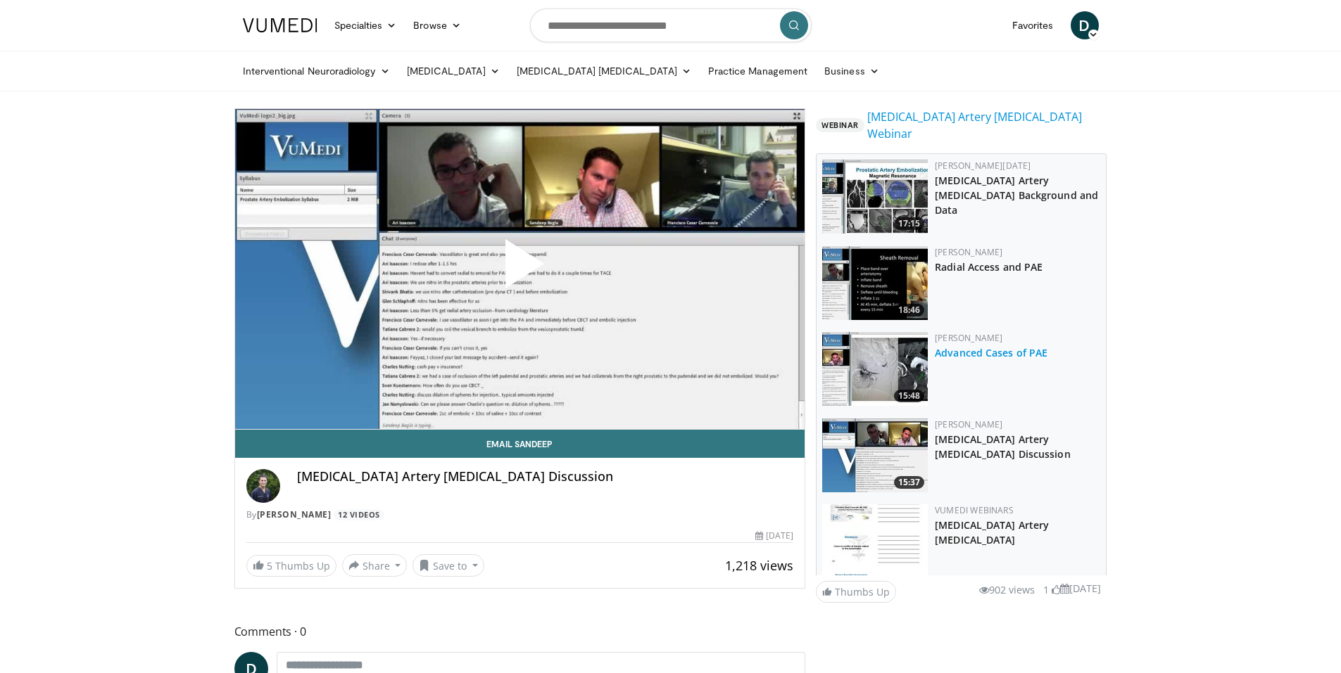
click at [990, 346] on link "Advanced Cases of PAE" at bounding box center [991, 352] width 113 height 13
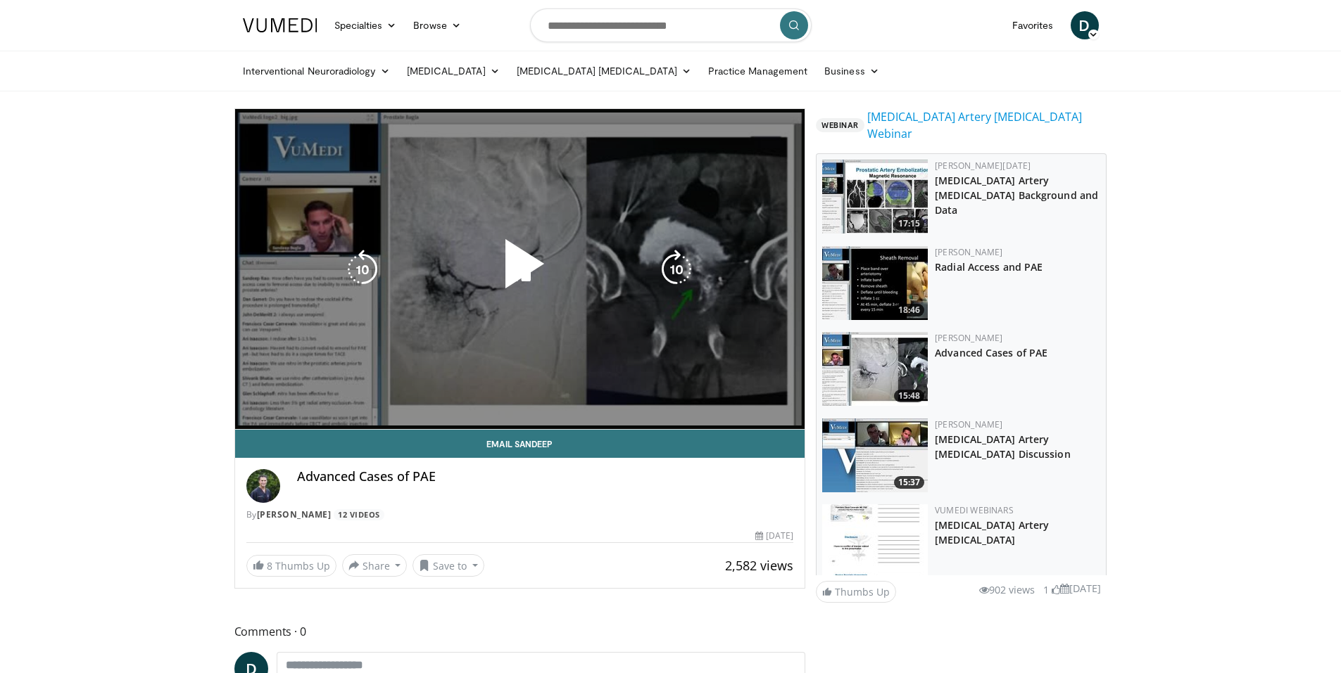
click at [519, 270] on span "Video Player" at bounding box center [519, 270] width 0 height 0
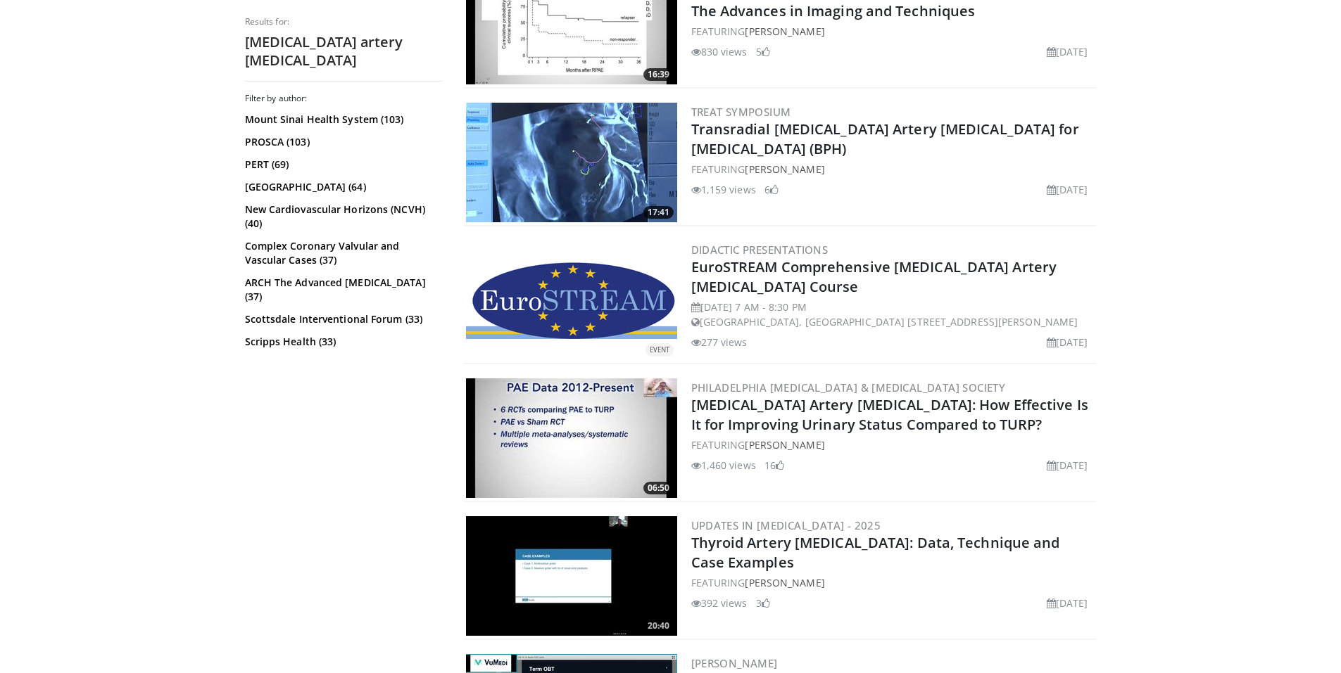
scroll to position [1056, 0]
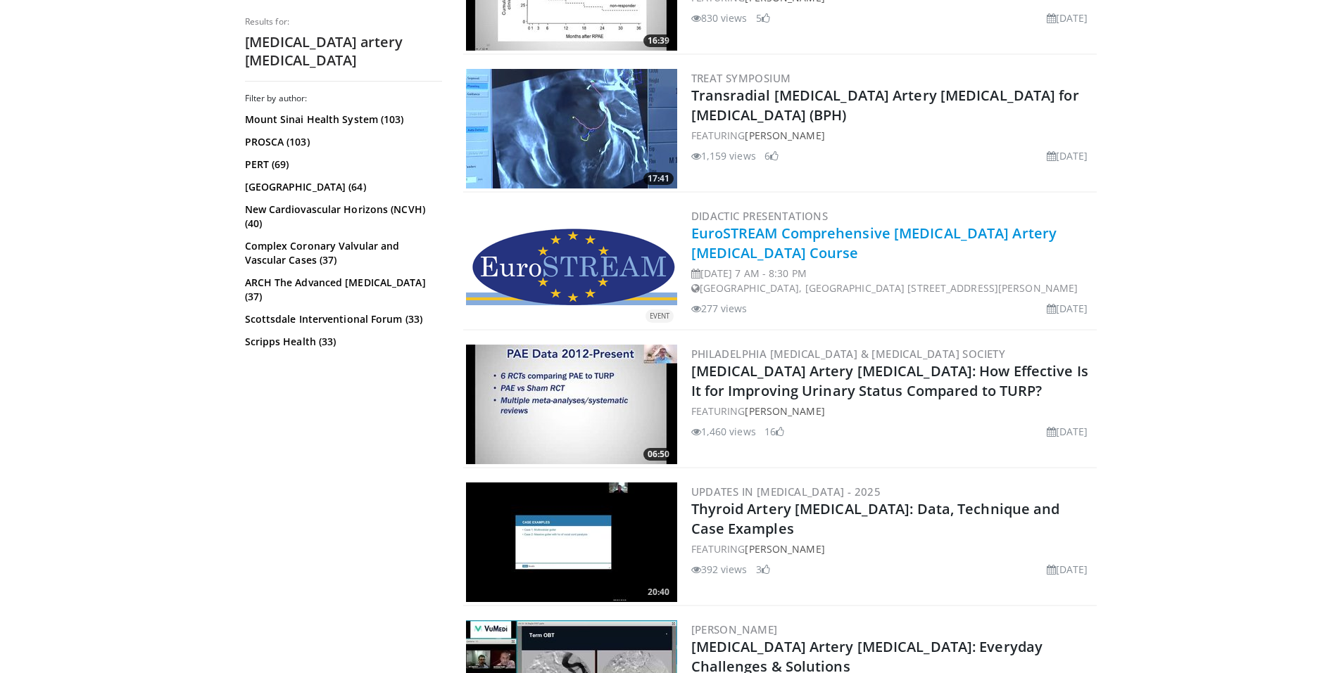
click at [875, 235] on link "EuroSTREAM Comprehensive [MEDICAL_DATA] Artery [MEDICAL_DATA] Course" at bounding box center [874, 243] width 366 height 39
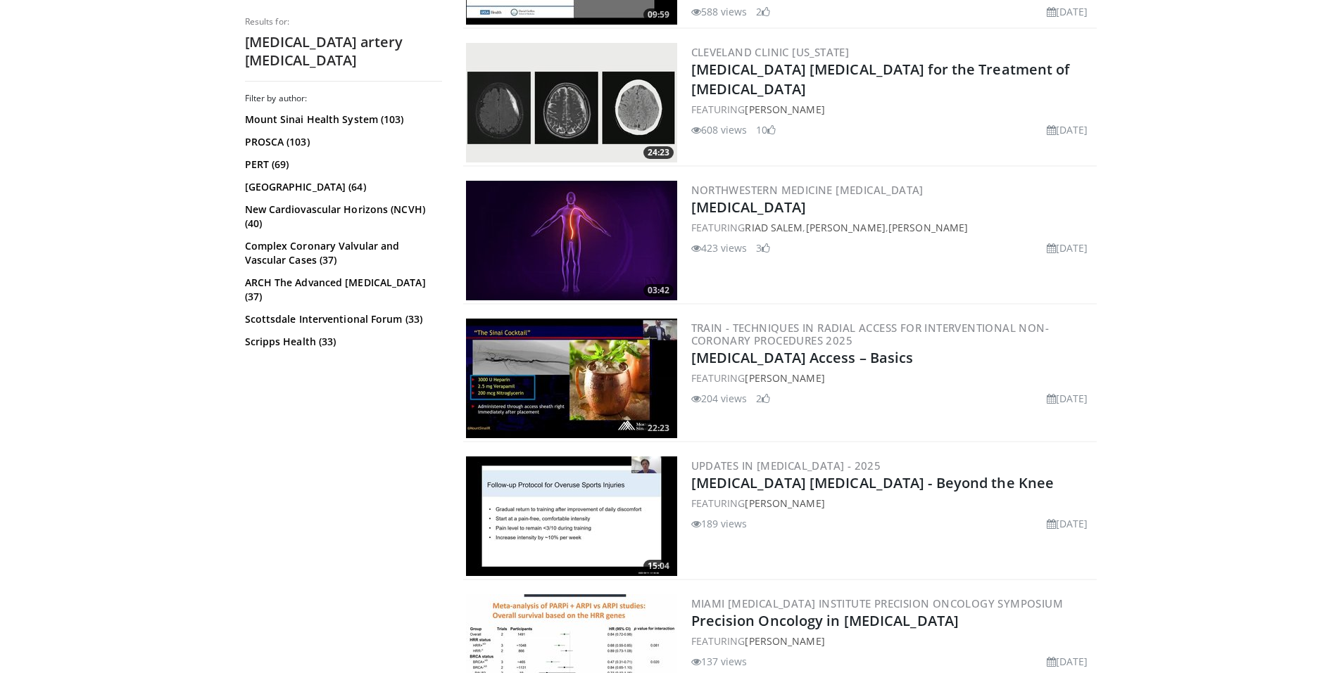
scroll to position [1970, 0]
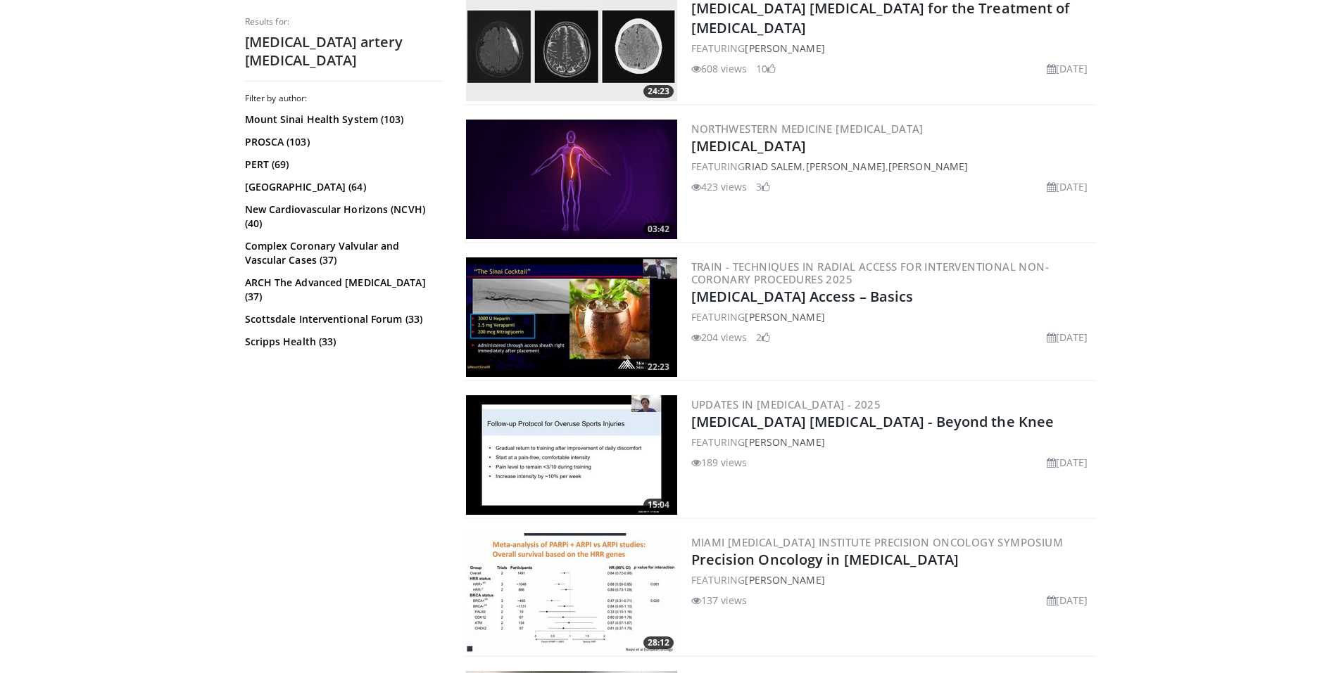
click at [760, 136] on div "Northwestern Medicine [MEDICAL_DATA] [MEDICAL_DATA] FEATURING Riad [GEOGRAPHIC_…" at bounding box center [892, 180] width 403 height 120
click at [764, 143] on link "Prostatic Artery Embolization" at bounding box center [748, 146] width 115 height 19
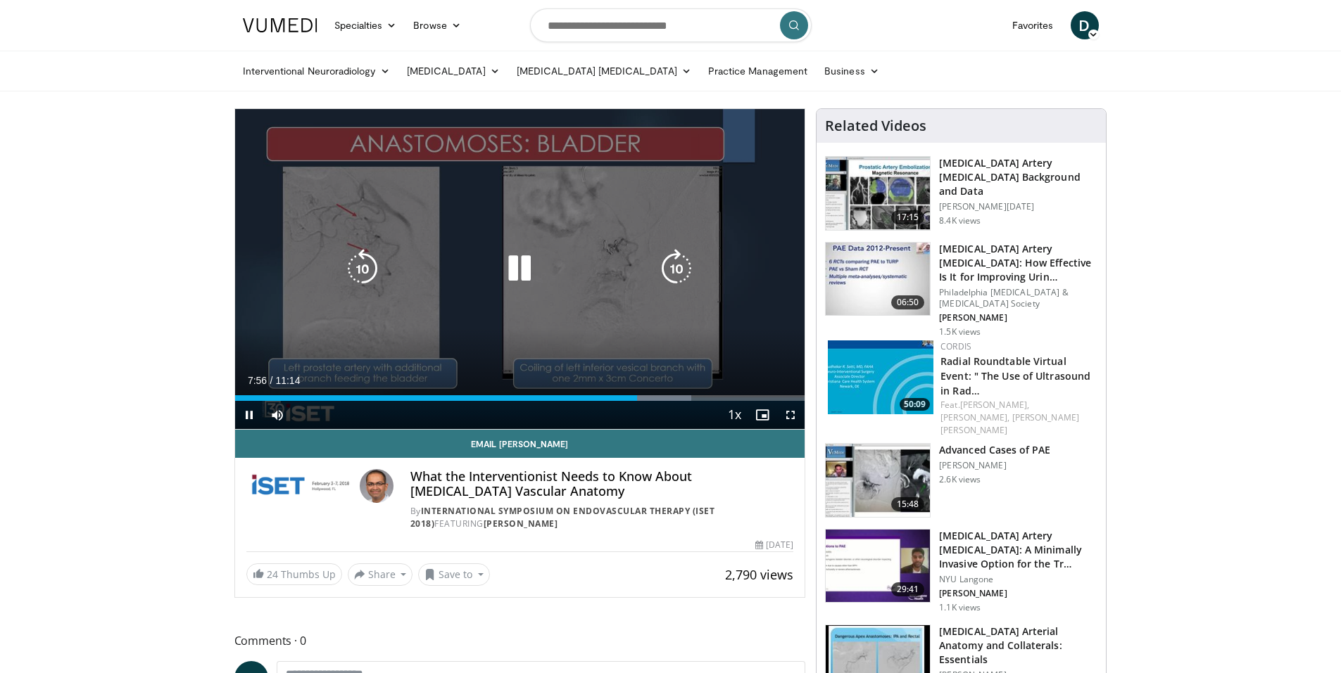
click at [502, 303] on div "10 seconds Tap to unmute" at bounding box center [520, 269] width 570 height 320
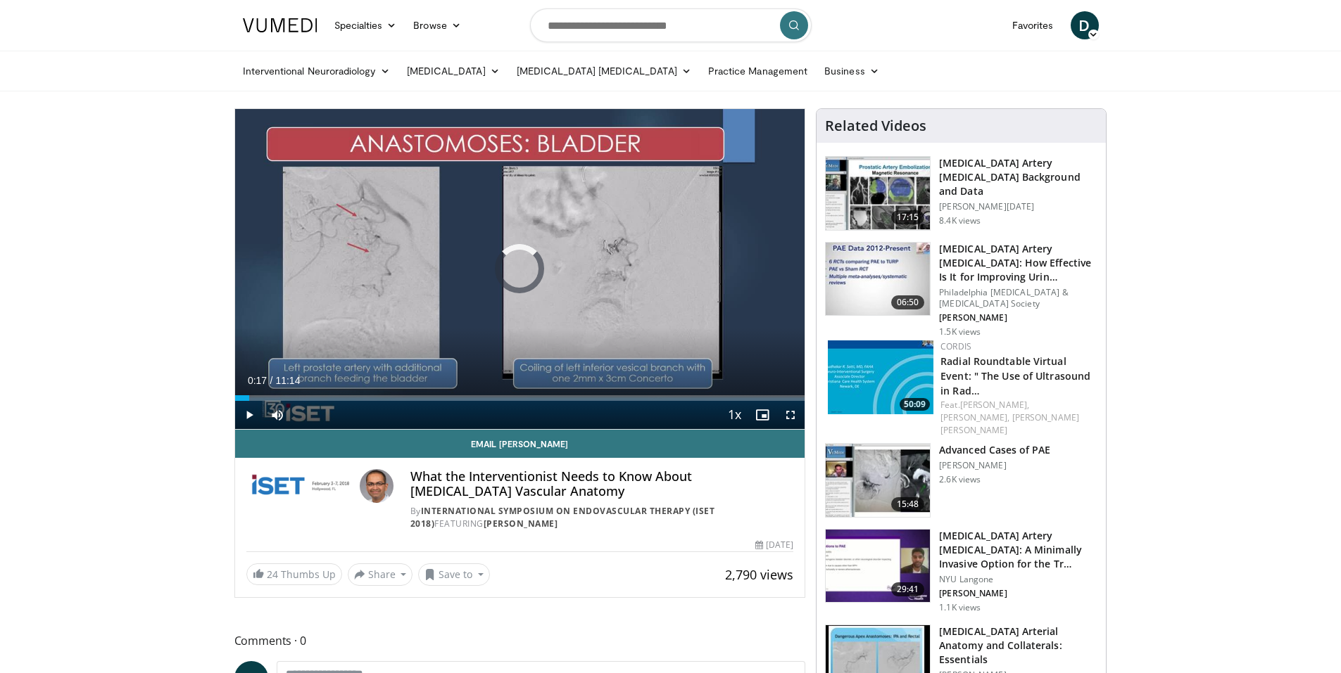
drag, startPoint x: 519, startPoint y: 395, endPoint x: 225, endPoint y: 386, distance: 294.3
